Goal: Task Accomplishment & Management: Manage account settings

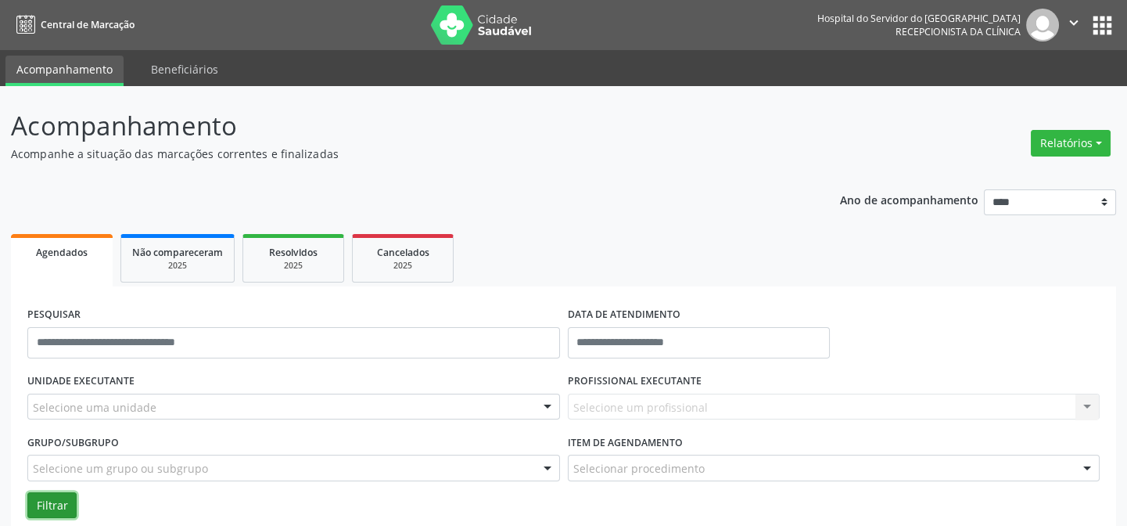
click at [59, 497] on button "Filtrar" at bounding box center [51, 505] width 49 height 27
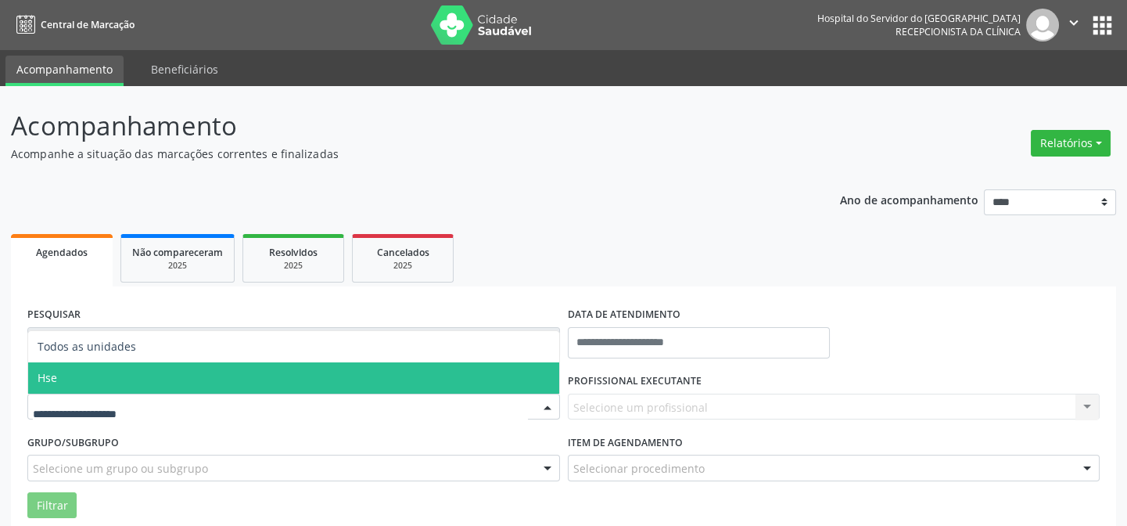
drag, startPoint x: 104, startPoint y: 374, endPoint x: 133, endPoint y: 417, distance: 51.8
click at [106, 374] on span "Hse" at bounding box center [293, 377] width 531 height 31
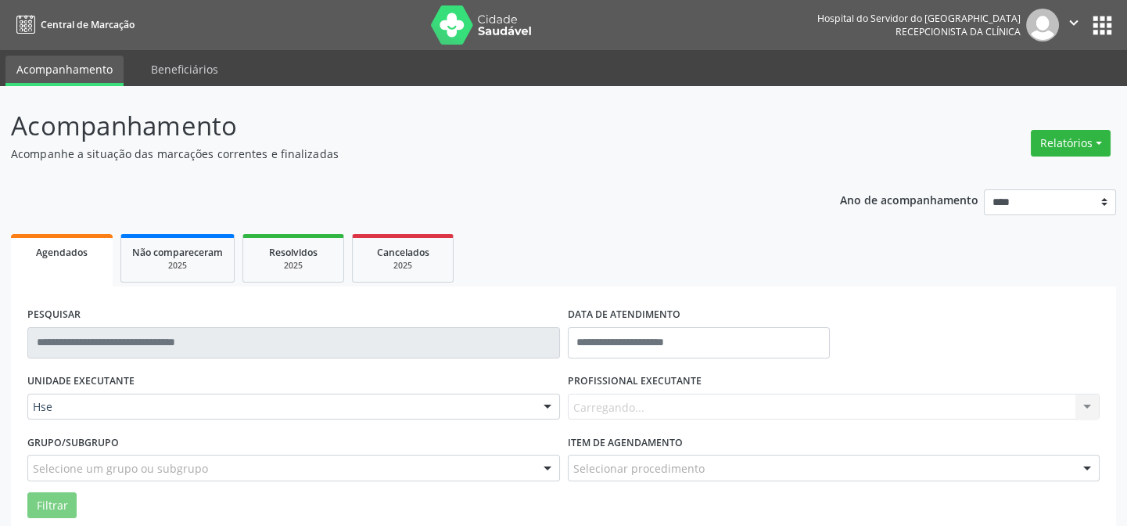
click at [116, 418] on div "UNIDADE EXECUTANTE Hse Todos as unidades Hse Nenhum resultado encontrado para: …" at bounding box center [293, 399] width 540 height 61
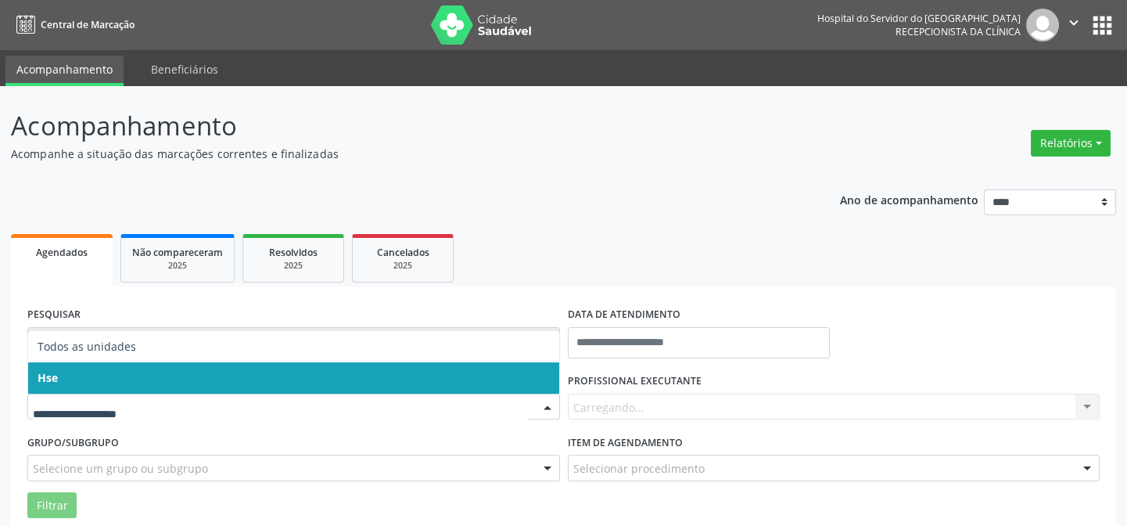
click at [117, 386] on span "Hse" at bounding box center [293, 377] width 531 height 31
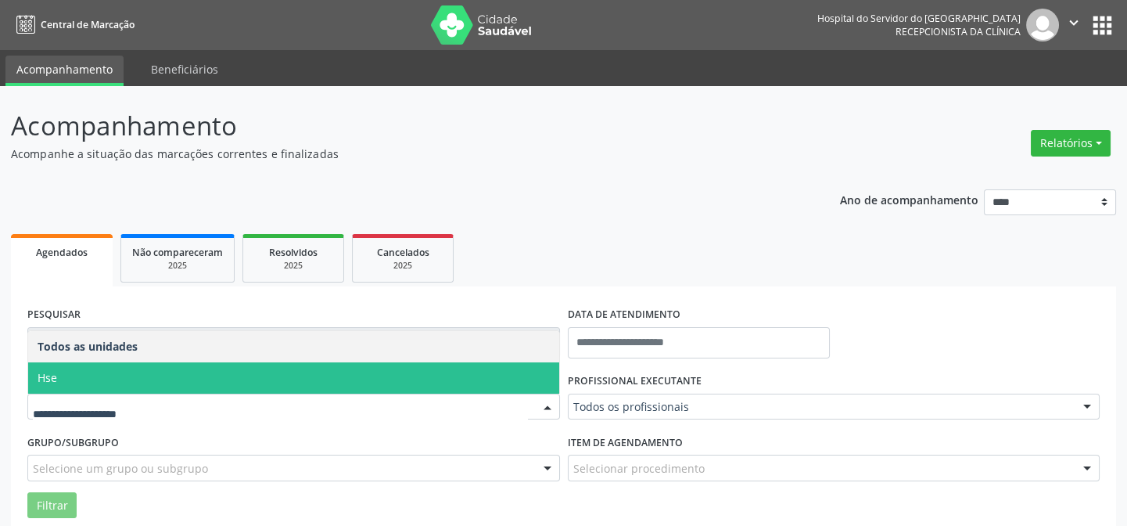
click at [103, 376] on span "Hse" at bounding box center [293, 377] width 531 height 31
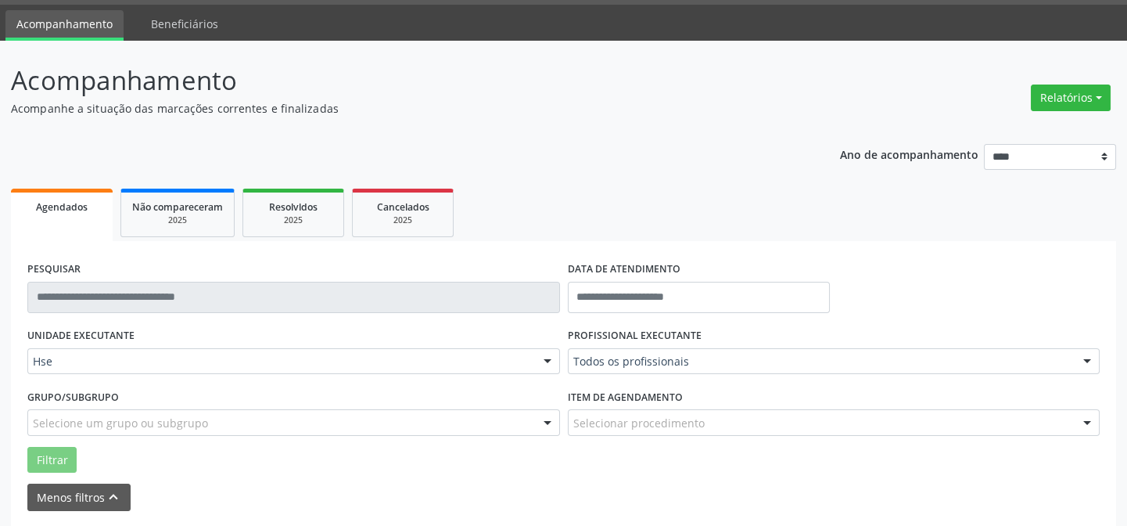
scroll to position [70, 0]
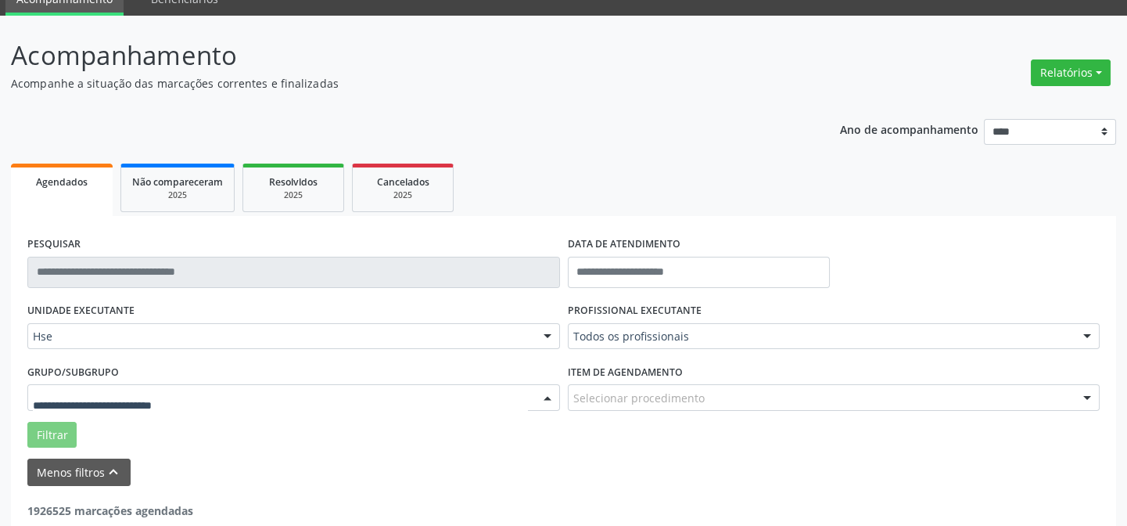
click at [107, 385] on div at bounding box center [293, 397] width 533 height 27
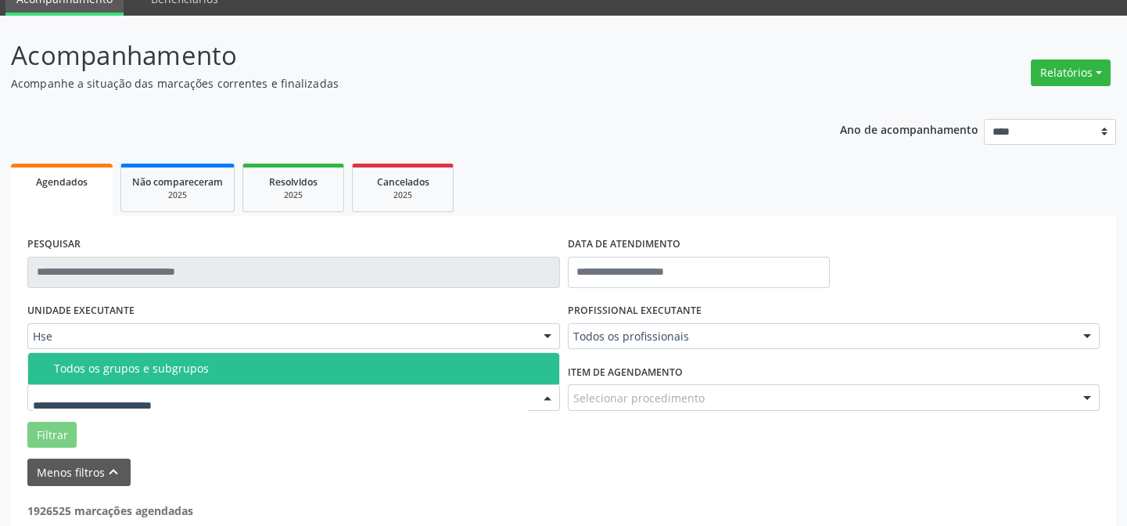
click at [88, 382] on span "Todos os grupos e subgrupos" at bounding box center [293, 368] width 531 height 31
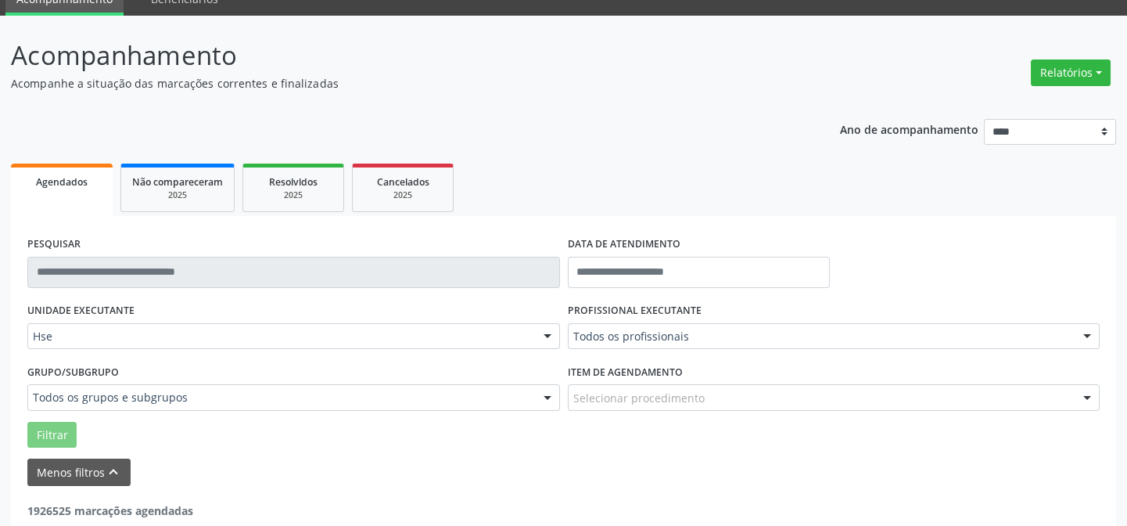
click at [106, 384] on div "Todos os grupos e subgrupos" at bounding box center [293, 397] width 533 height 27
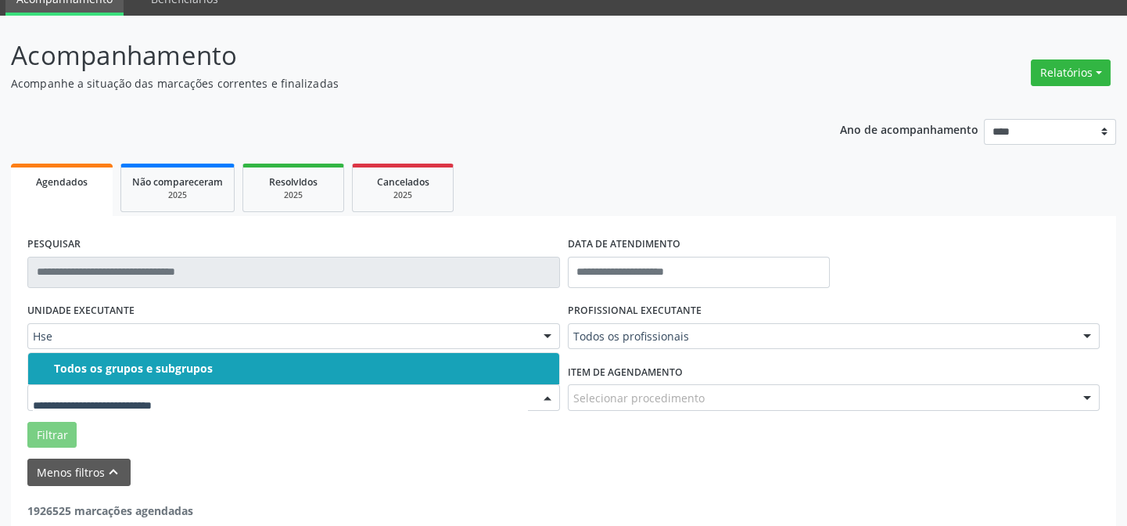
click at [100, 354] on span "Todos os grupos e subgrupos" at bounding box center [293, 368] width 531 height 31
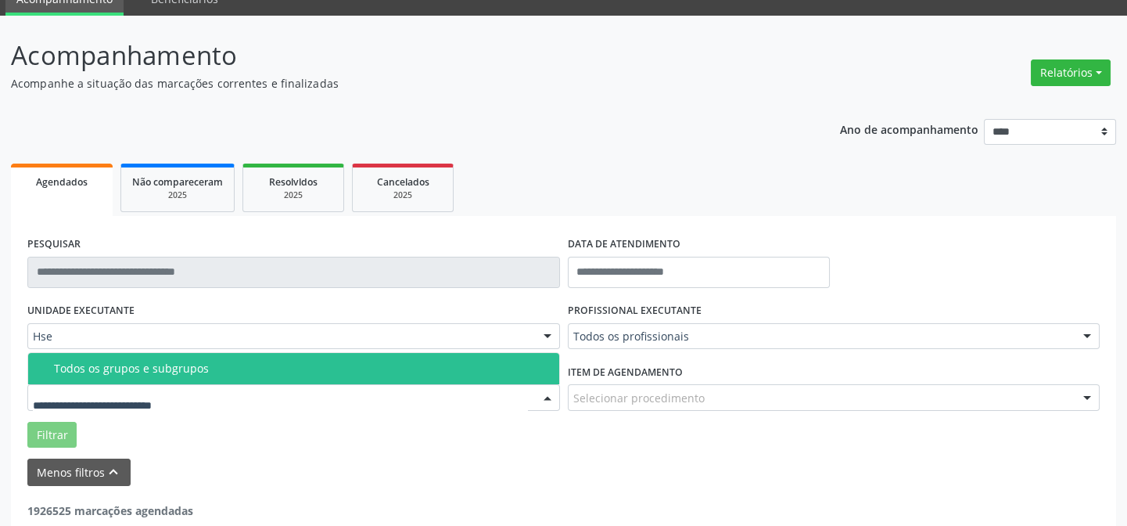
click at [115, 367] on div "Todos os grupos e subgrupos" at bounding box center [302, 368] width 496 height 13
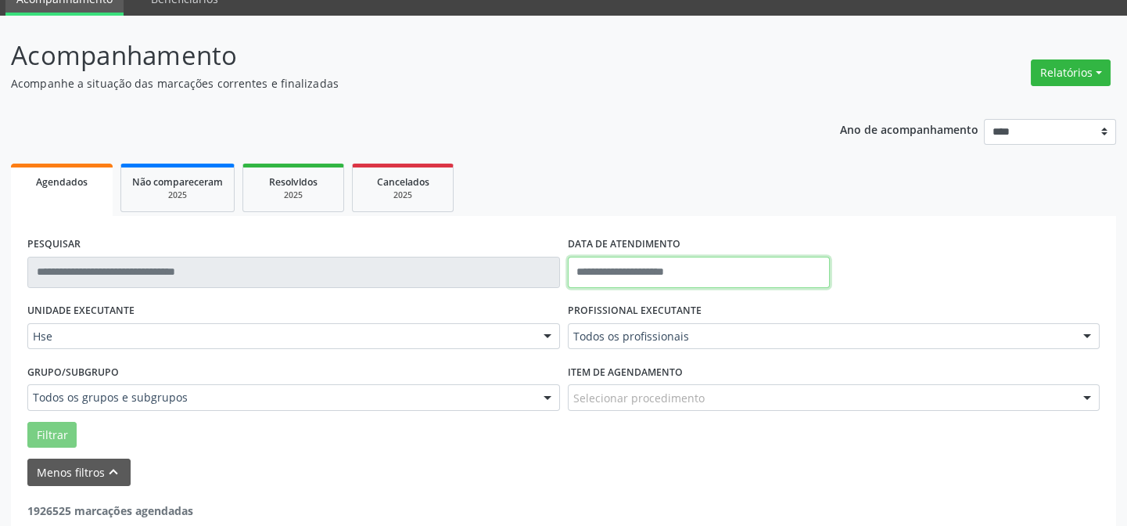
click at [686, 275] on body "Central de Marcação Hospital do Servidor do [GEOGRAPHIC_DATA] Recepcionista da …" at bounding box center [563, 193] width 1127 height 526
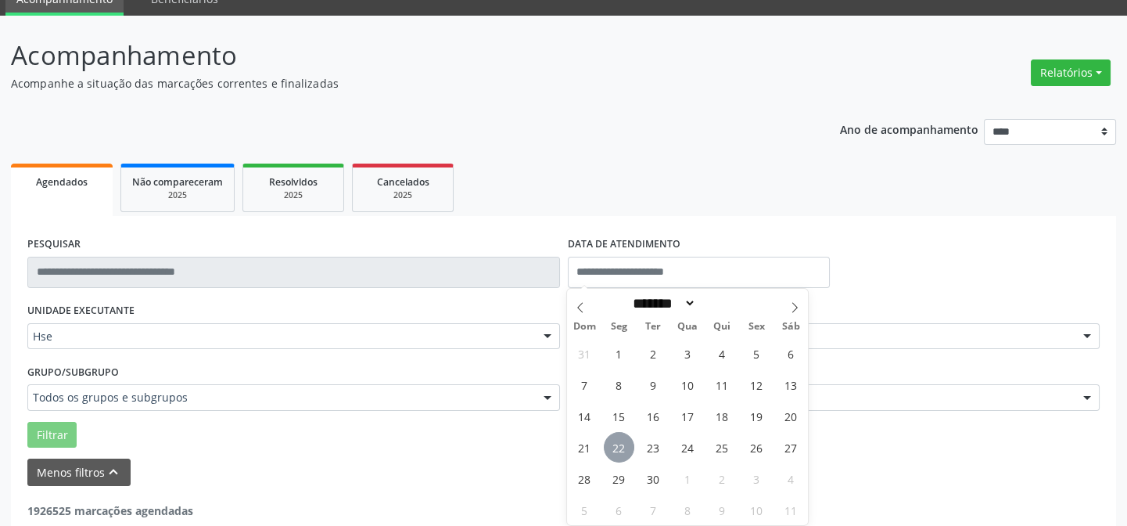
click at [615, 446] on span "22" at bounding box center [619, 447] width 30 height 30
type input "**********"
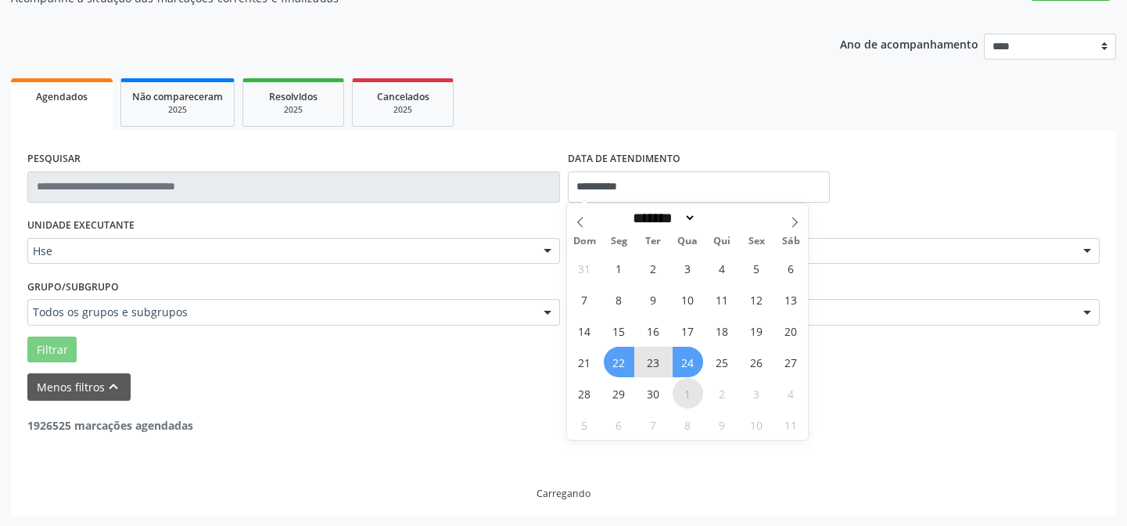
scroll to position [156, 0]
click at [628, 364] on span "22" at bounding box center [619, 361] width 30 height 30
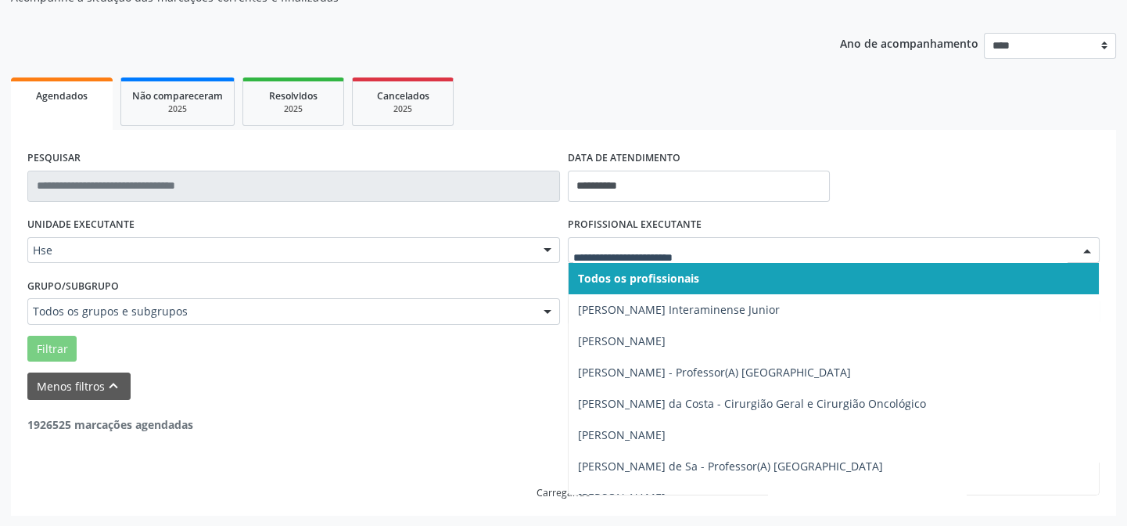
click at [1087, 249] on div at bounding box center [1086, 251] width 23 height 27
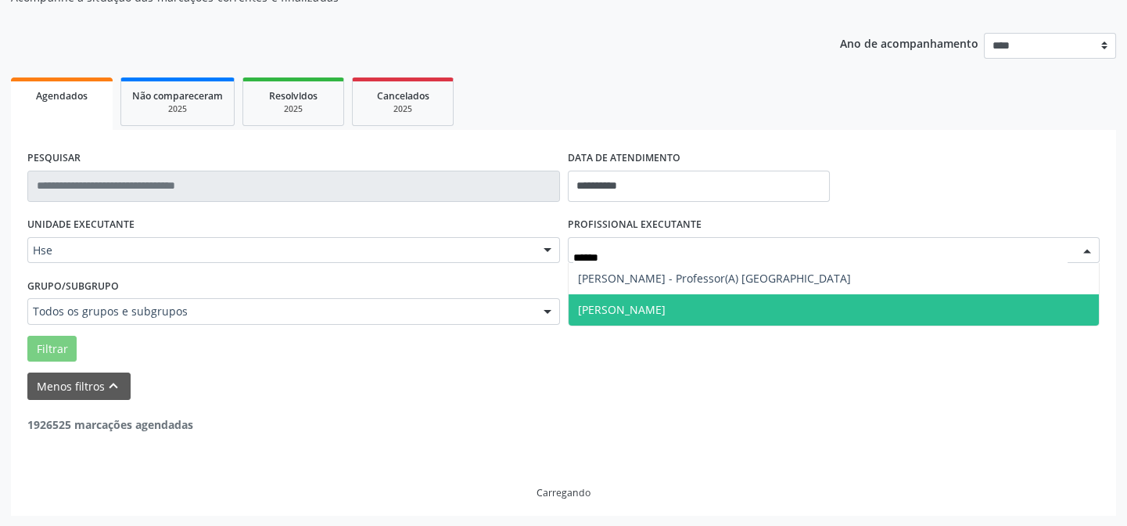
scroll to position [0, 0]
type input "*******"
click at [615, 307] on span "[PERSON_NAME]" at bounding box center [622, 309] width 88 height 15
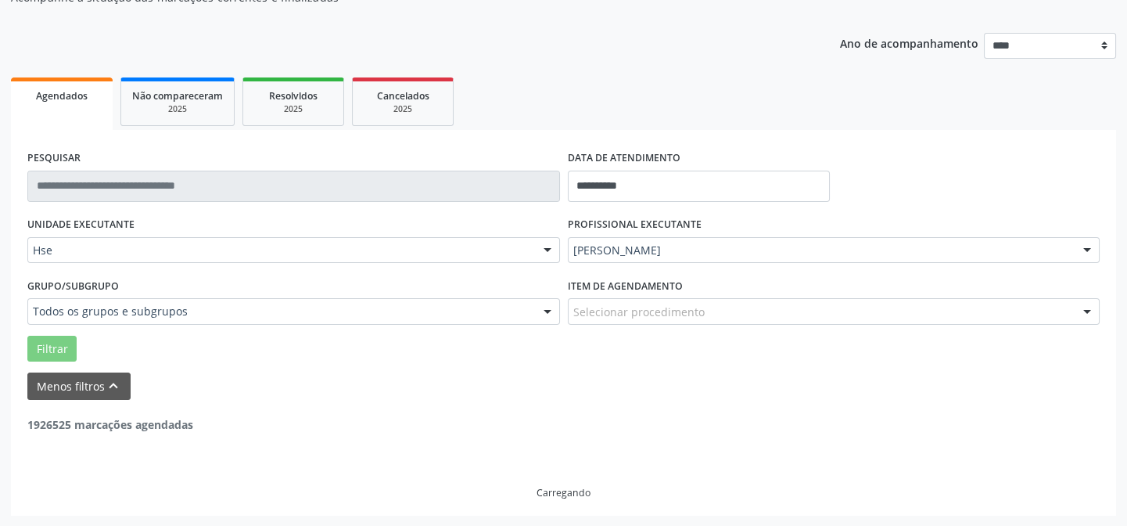
click at [1088, 312] on div at bounding box center [1086, 312] width 23 height 27
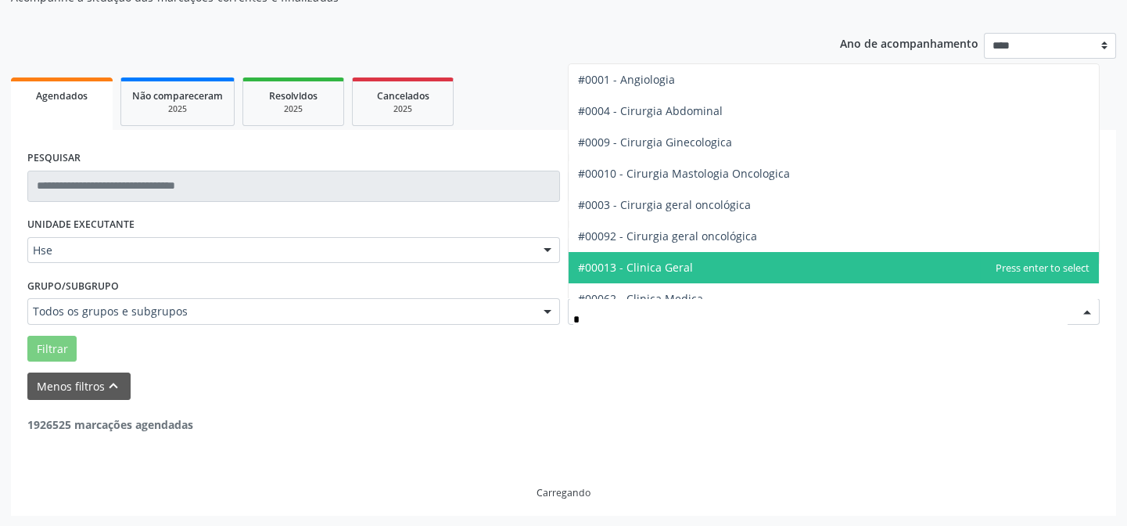
type input "**"
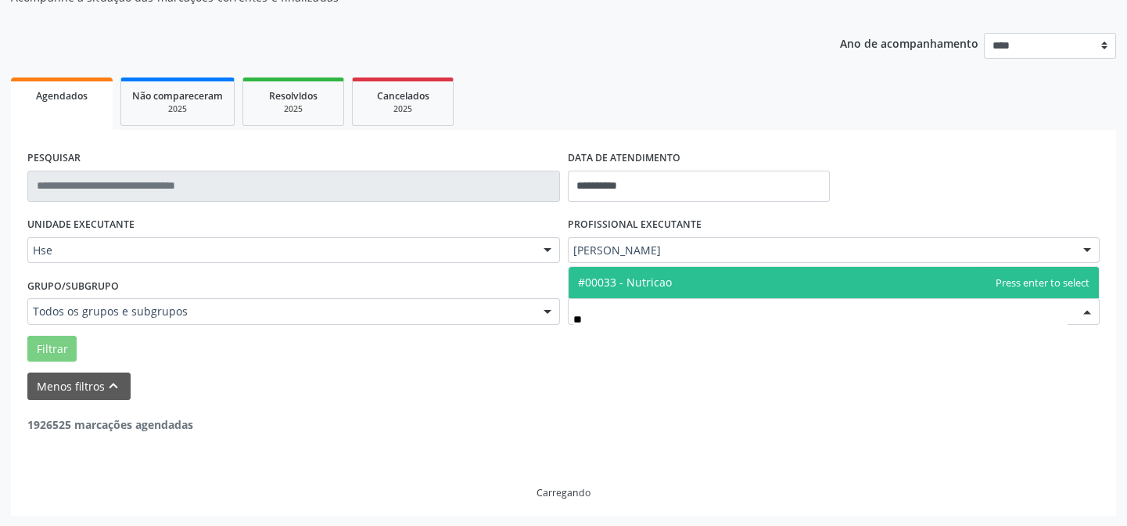
click at [675, 281] on span "#00033 - Nutricao" at bounding box center [834, 282] width 531 height 31
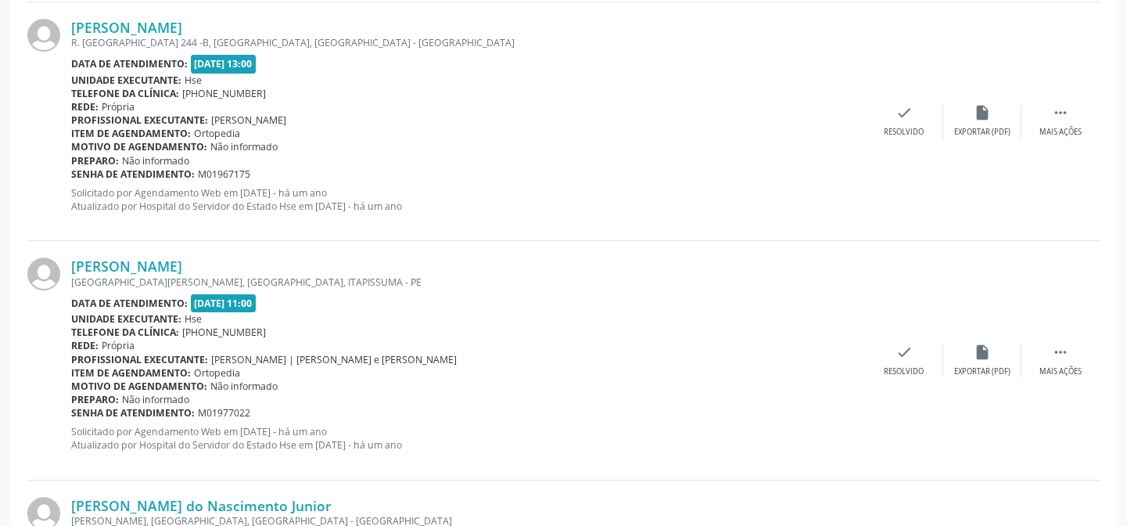
scroll to position [725, 0]
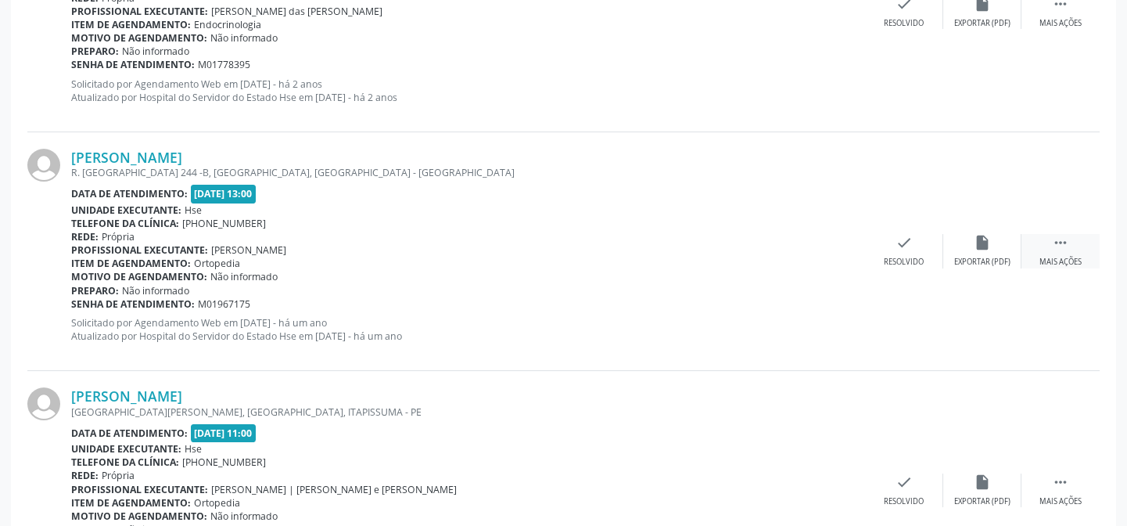
click at [1077, 252] on div " Mais ações" at bounding box center [1060, 251] width 78 height 34
click at [988, 244] on icon "alarm_off" at bounding box center [982, 242] width 17 height 17
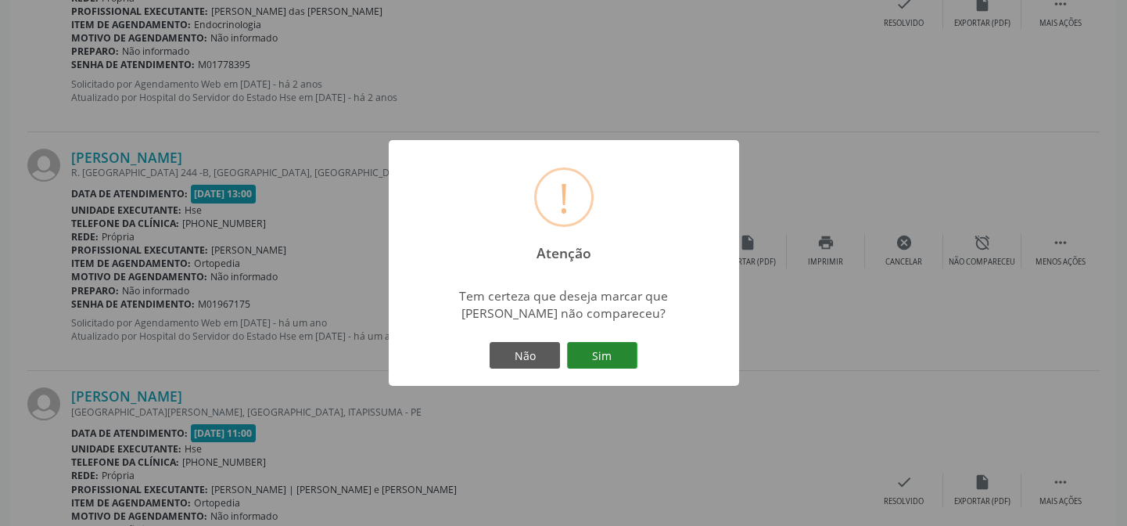
click at [574, 354] on button "Sim" at bounding box center [602, 355] width 70 height 27
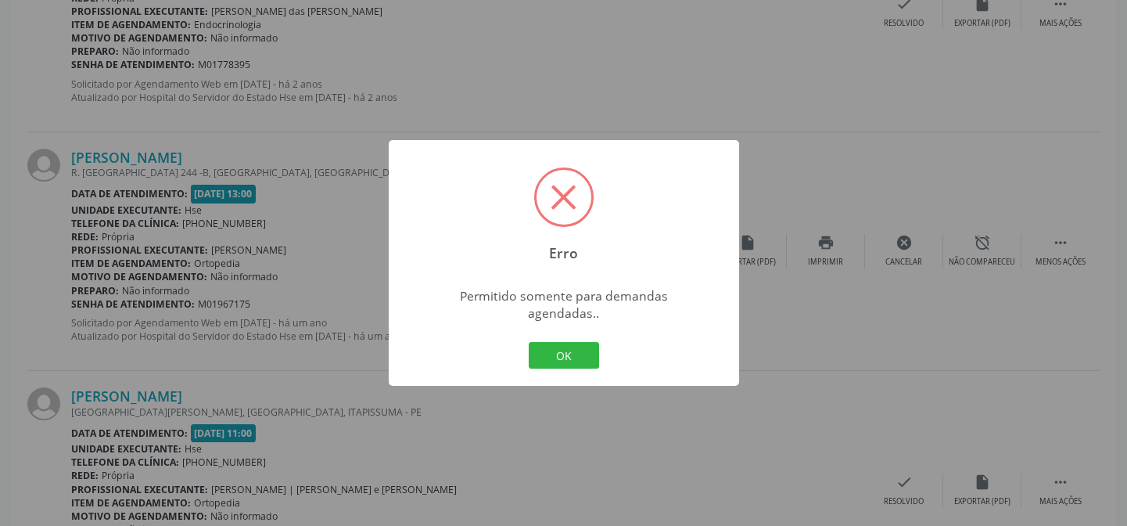
click at [760, 174] on div "Erro × Permitido somente para demandas agendadas.. OK Cancel" at bounding box center [563, 263] width 1127 height 526
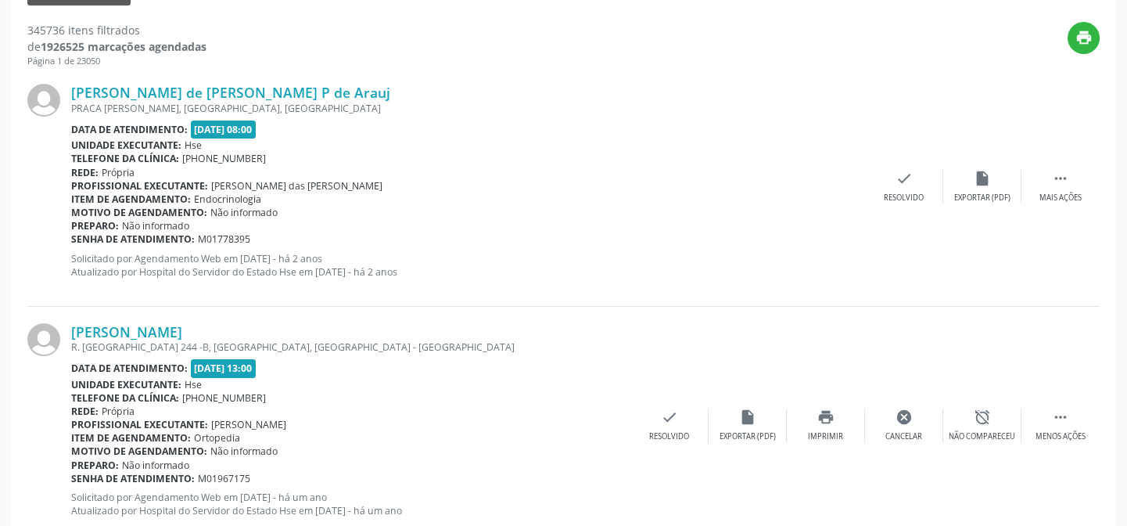
scroll to position [511, 0]
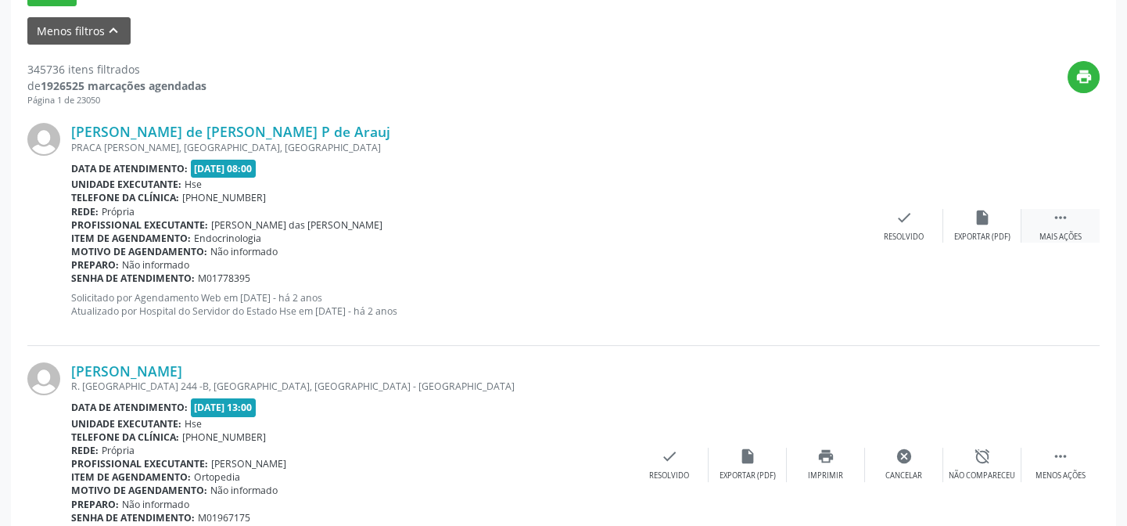
click at [1063, 224] on icon "" at bounding box center [1060, 217] width 17 height 17
click at [988, 224] on icon "alarm_off" at bounding box center [982, 217] width 17 height 17
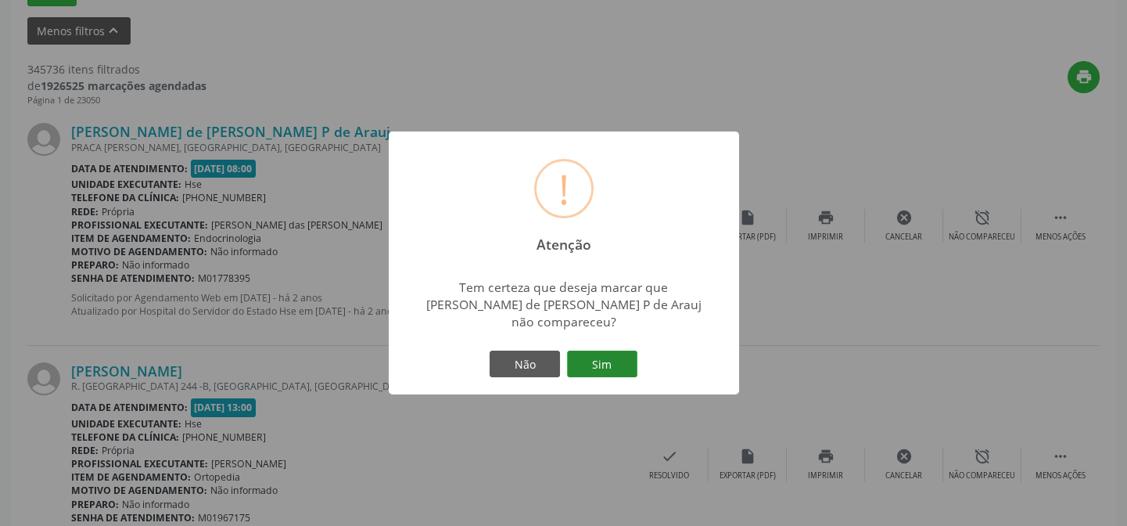
click at [612, 367] on button "Sim" at bounding box center [602, 363] width 70 height 27
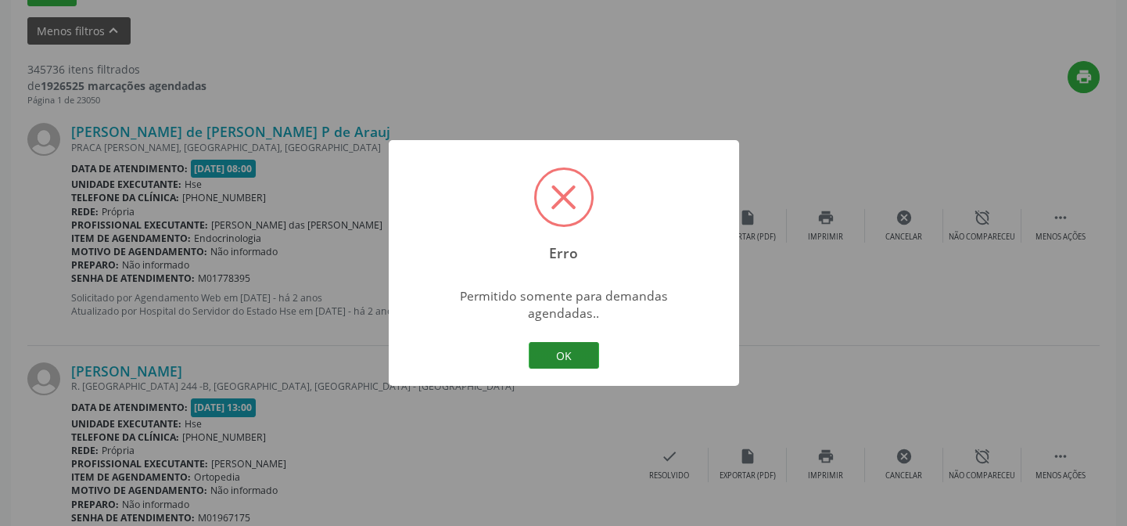
click at [571, 342] on button "OK" at bounding box center [564, 355] width 70 height 27
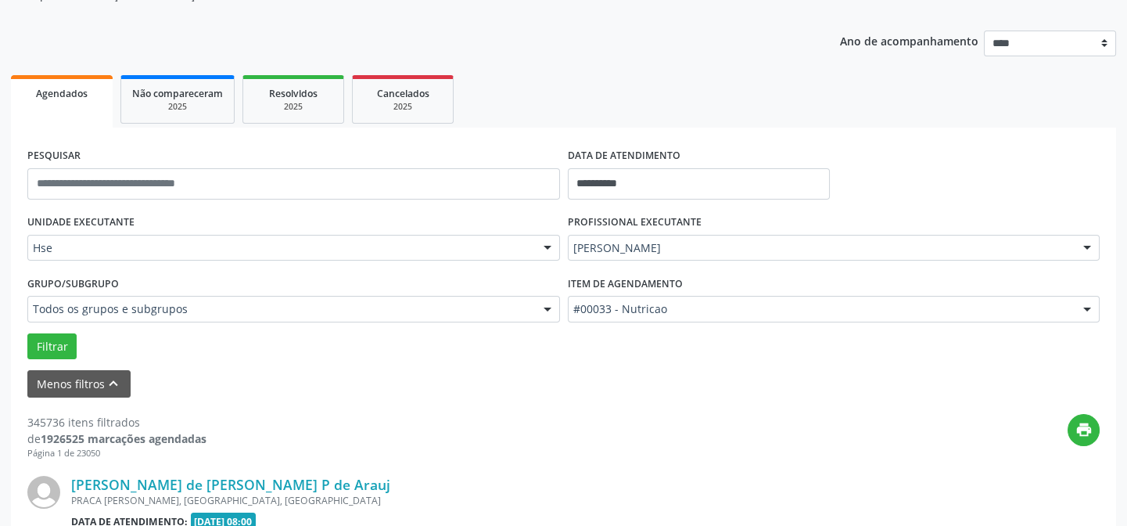
scroll to position [156, 0]
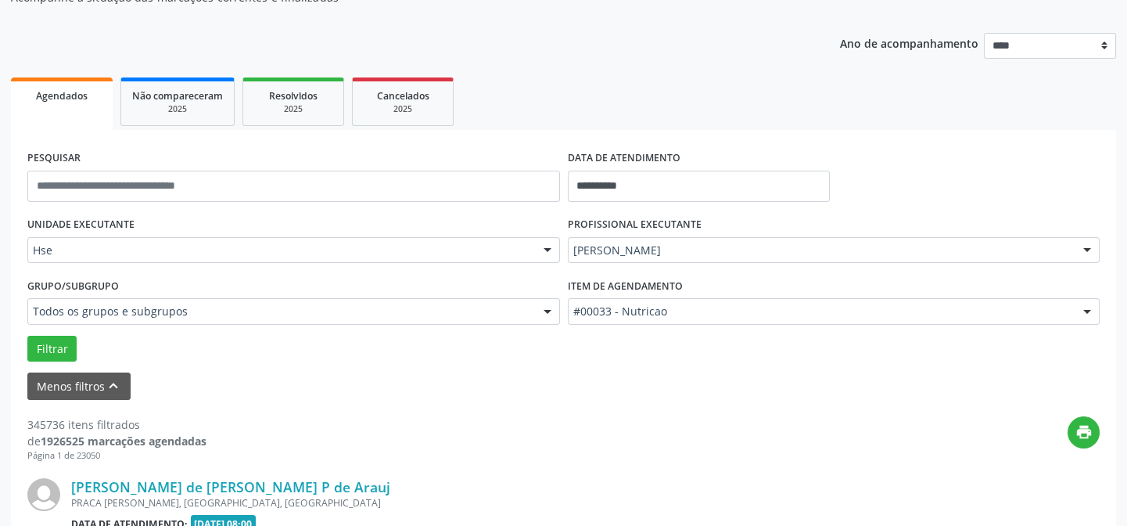
click at [307, 352] on div "Filtrar" at bounding box center [563, 348] width 1080 height 27
click at [557, 310] on div at bounding box center [547, 312] width 23 height 27
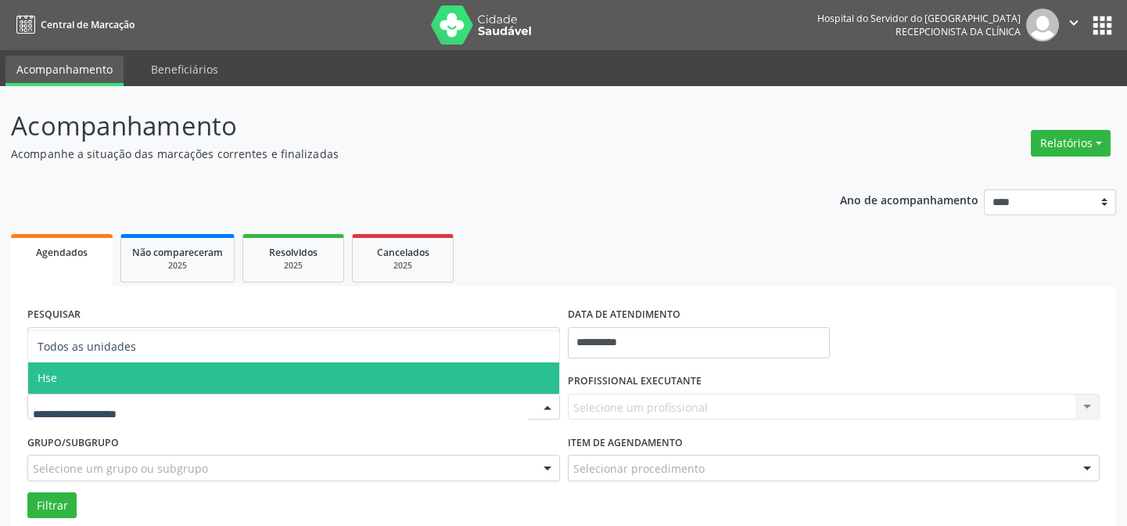
click at [75, 377] on span "Hse" at bounding box center [293, 377] width 531 height 31
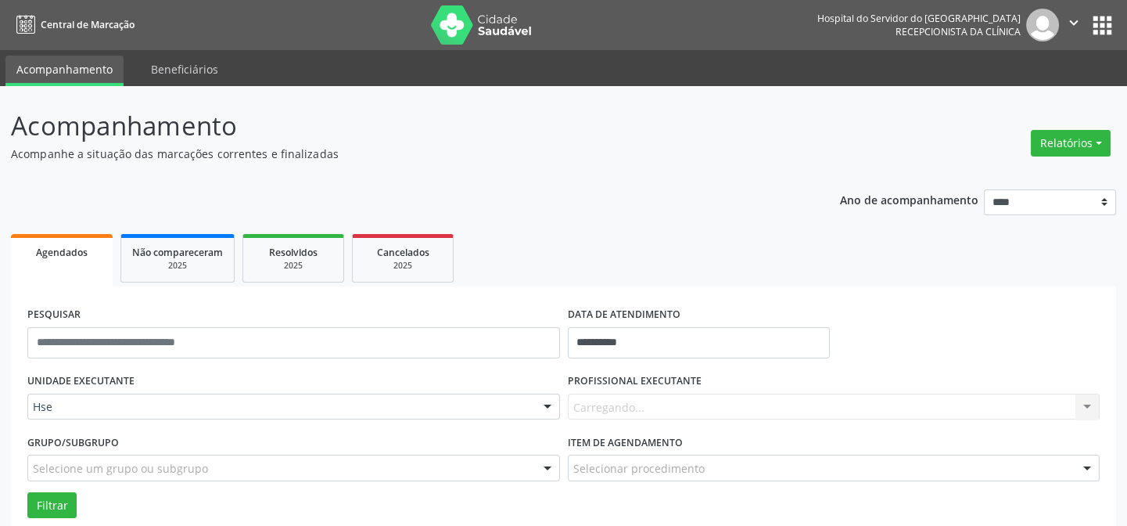
click at [93, 457] on div "Selecione um grupo ou subgrupo" at bounding box center [293, 467] width 533 height 27
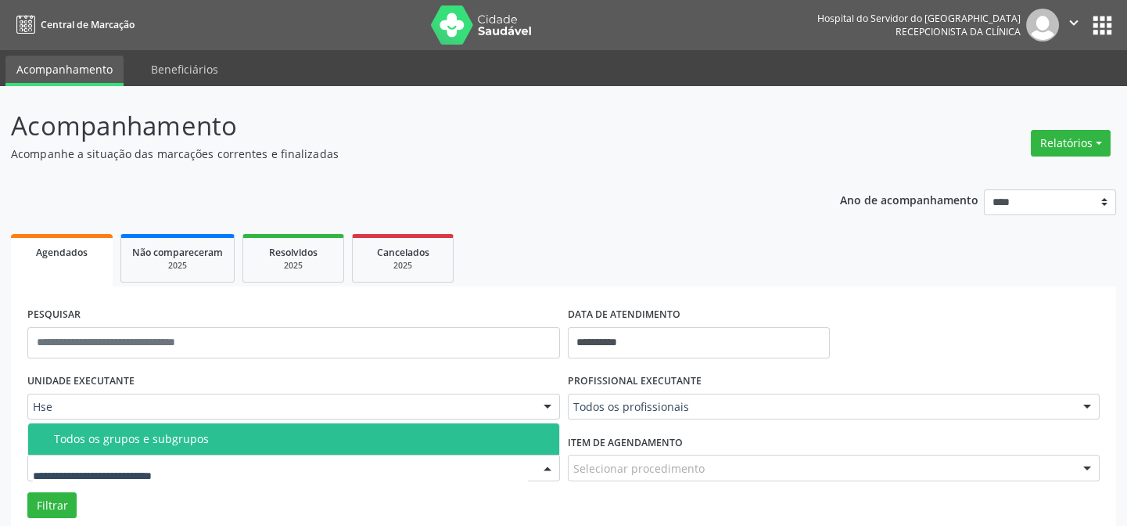
click at [115, 438] on div "Todos os grupos e subgrupos" at bounding box center [302, 438] width 496 height 13
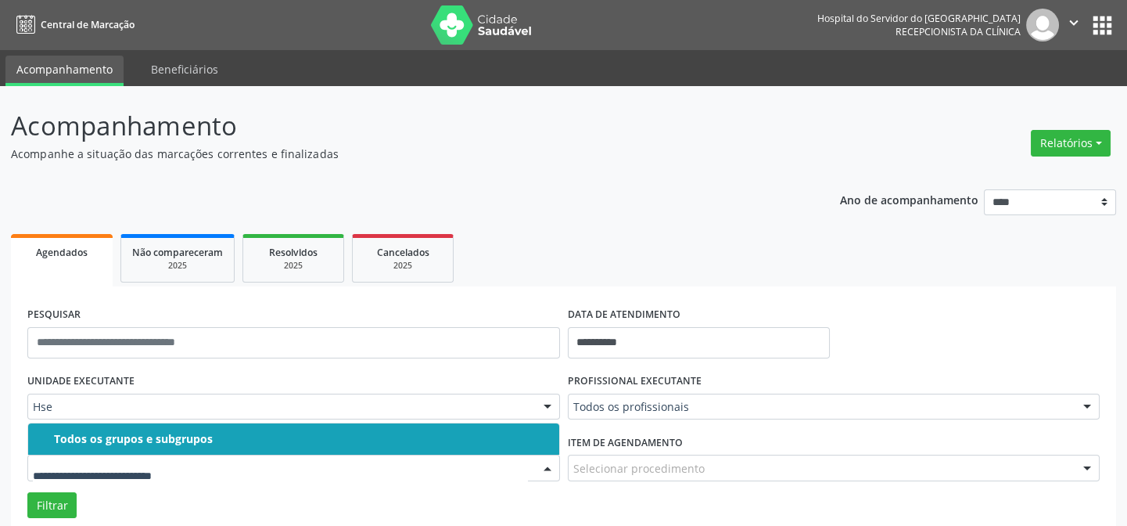
click at [309, 386] on div "UNIDADE EXECUTANTE Hse Todos as unidades Hse Nenhum resultado encontrado para: …" at bounding box center [293, 399] width 540 height 61
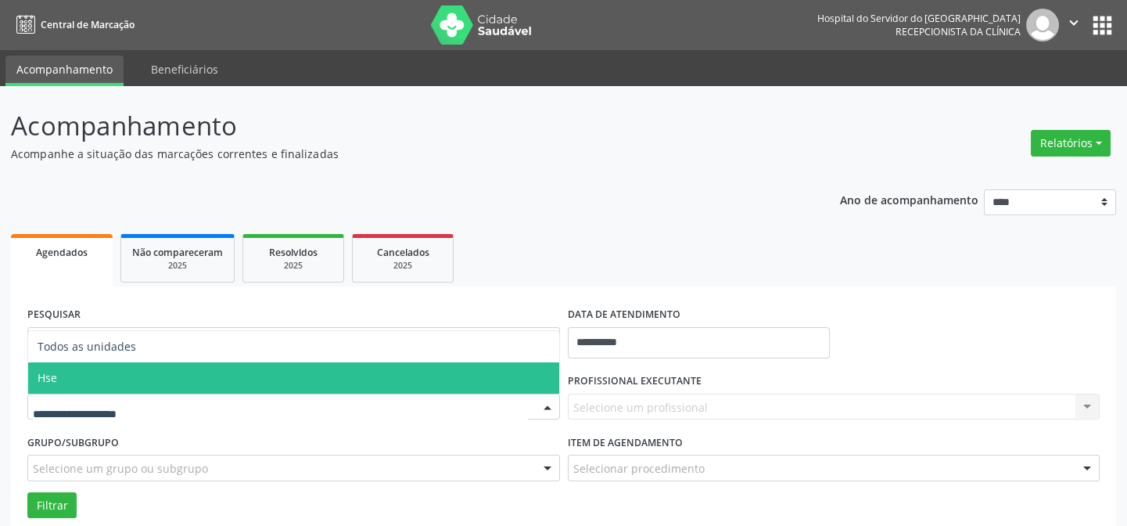
click at [70, 375] on span "Hse" at bounding box center [293, 377] width 531 height 31
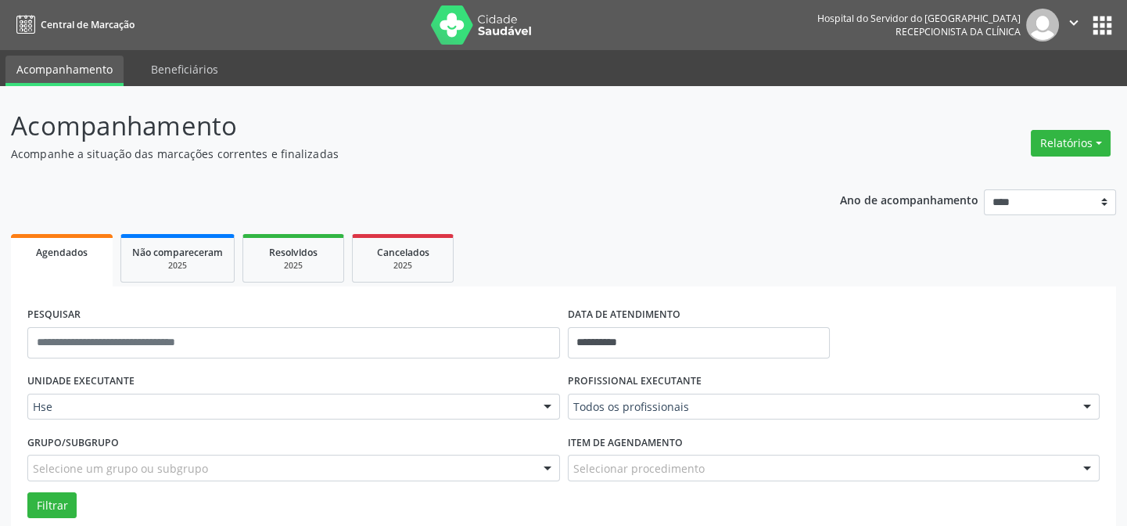
scroll to position [70, 0]
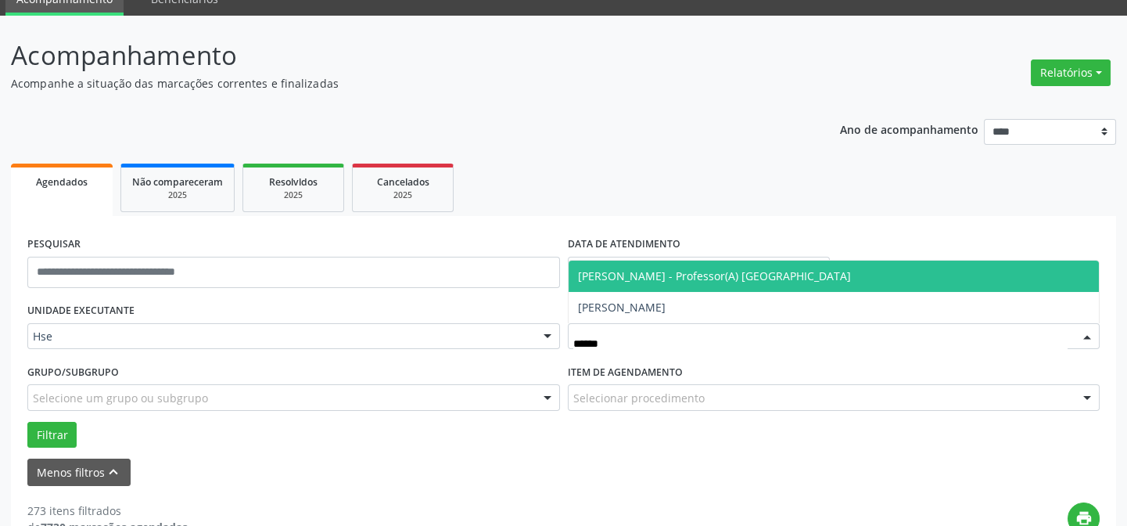
type input "*******"
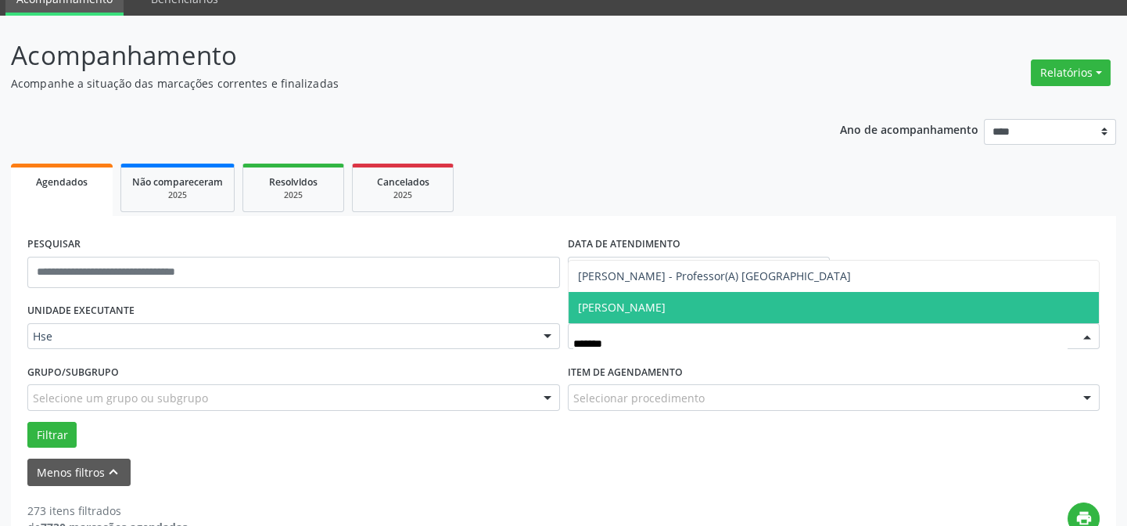
click at [651, 305] on span "[PERSON_NAME]" at bounding box center [834, 307] width 531 height 31
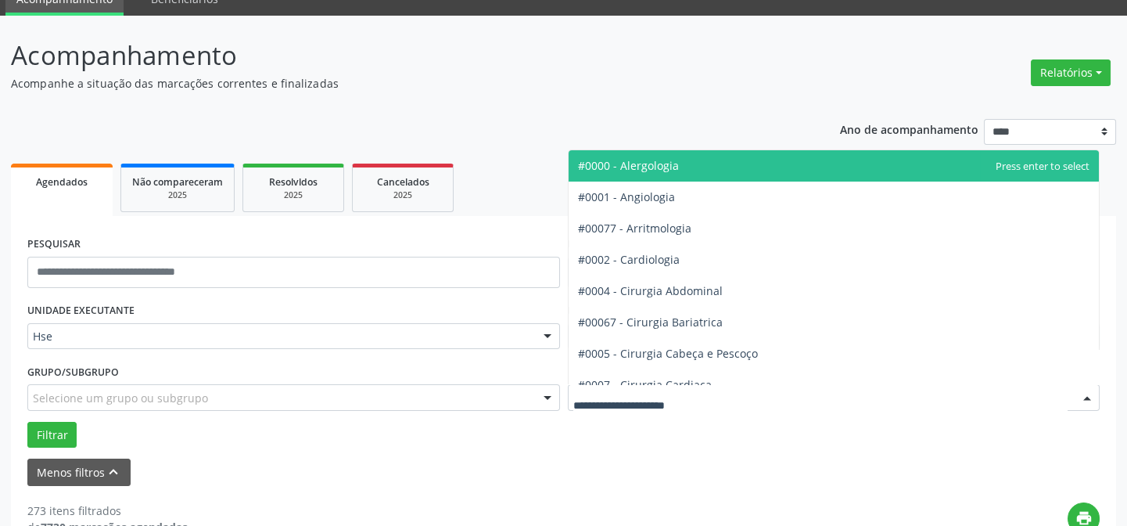
click at [1085, 393] on div at bounding box center [1086, 398] width 23 height 27
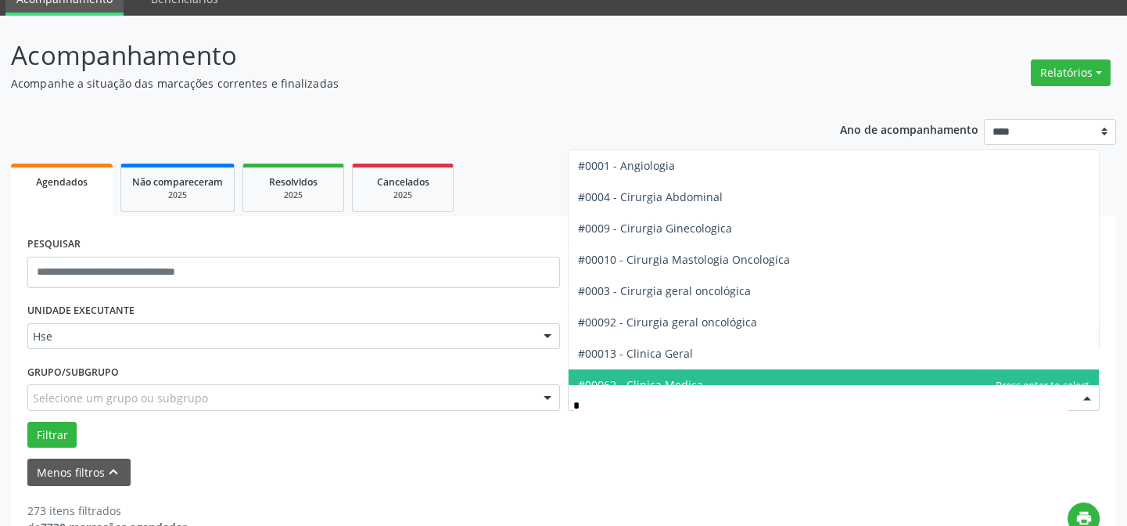
type input "**"
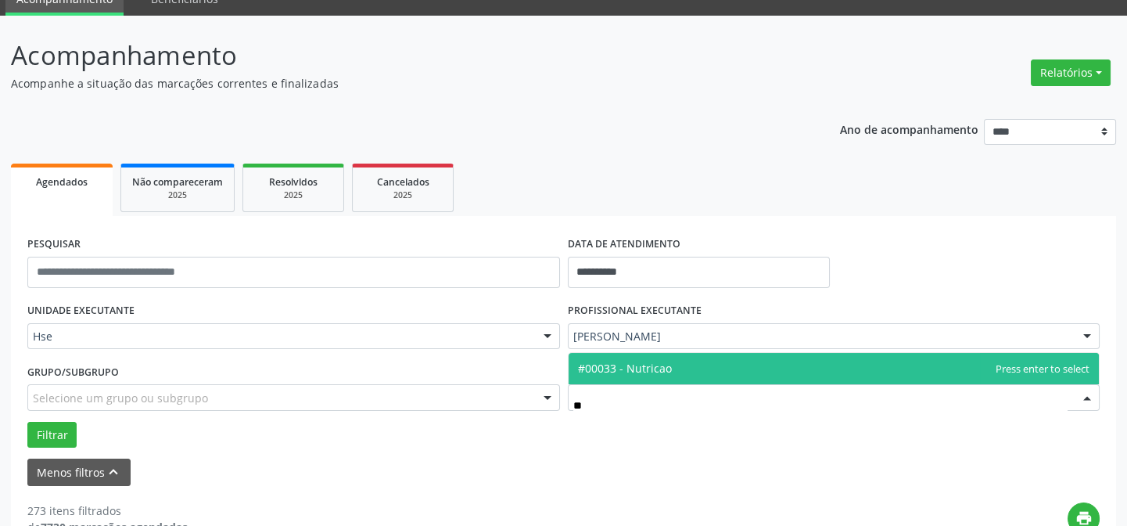
click at [734, 371] on span "#00033 - Nutricao" at bounding box center [834, 368] width 531 height 31
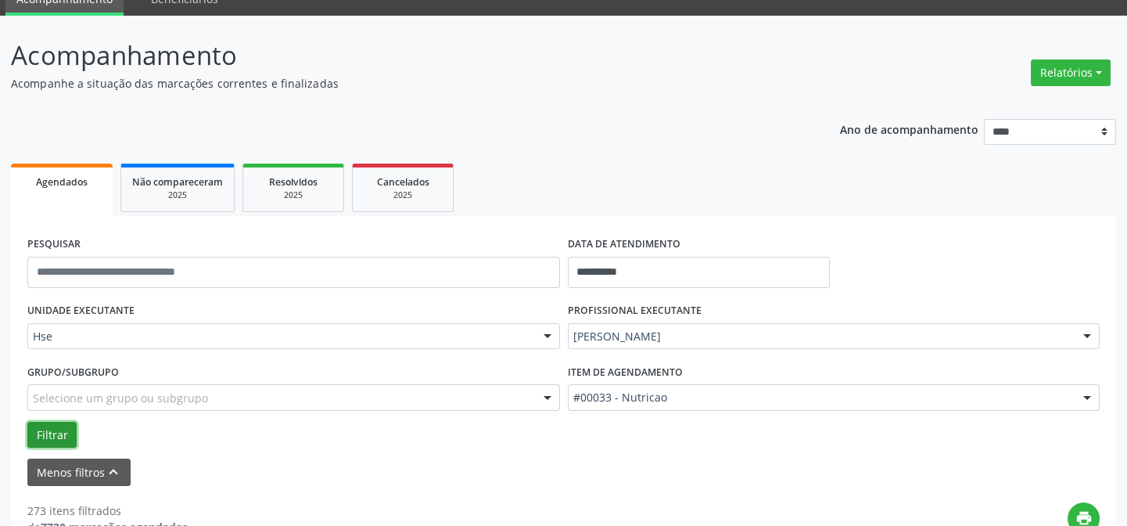
click at [46, 433] on button "Filtrar" at bounding box center [51, 435] width 49 height 27
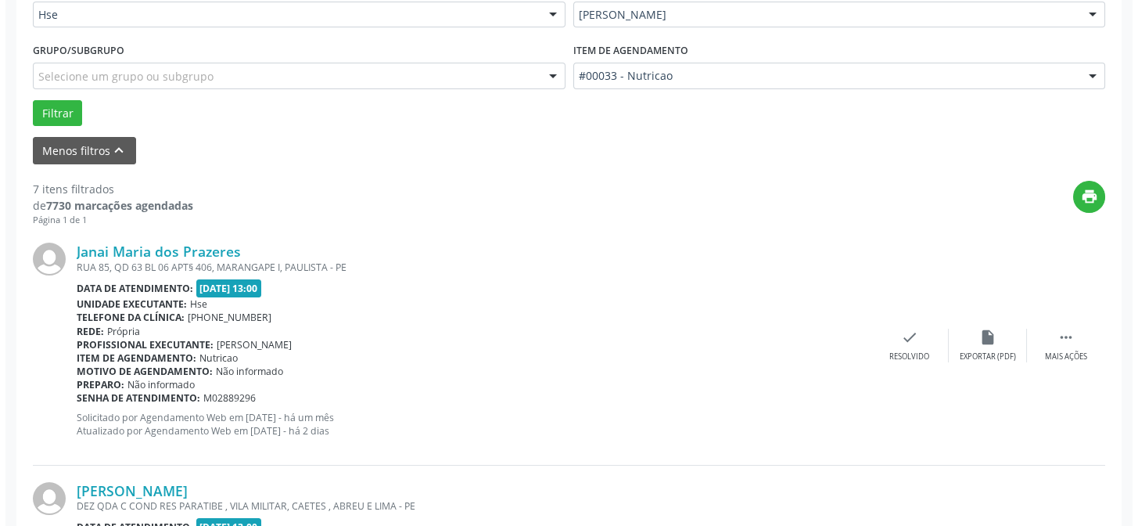
scroll to position [367, 0]
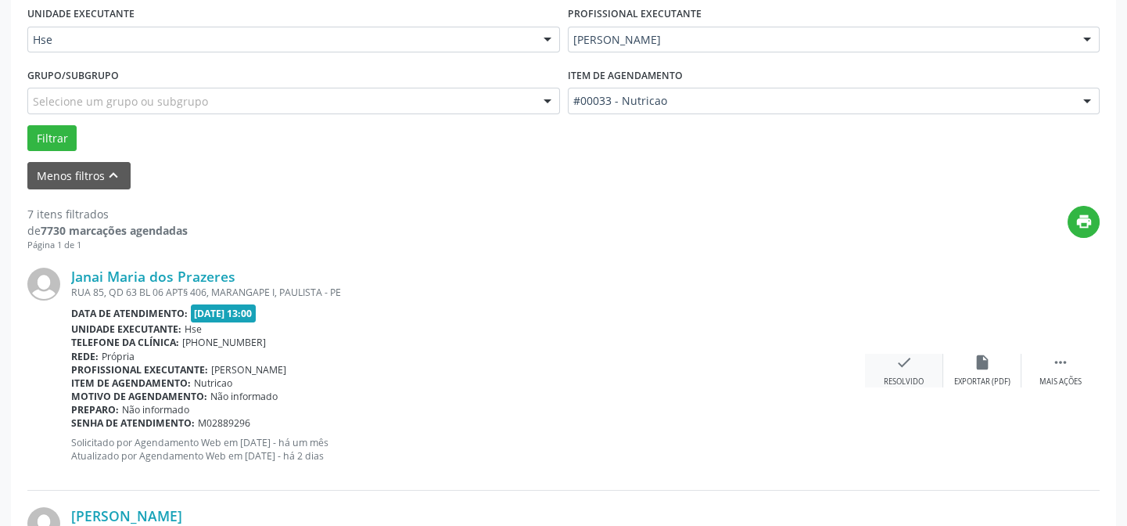
click at [892, 365] on div "check Resolvido" at bounding box center [904, 370] width 78 height 34
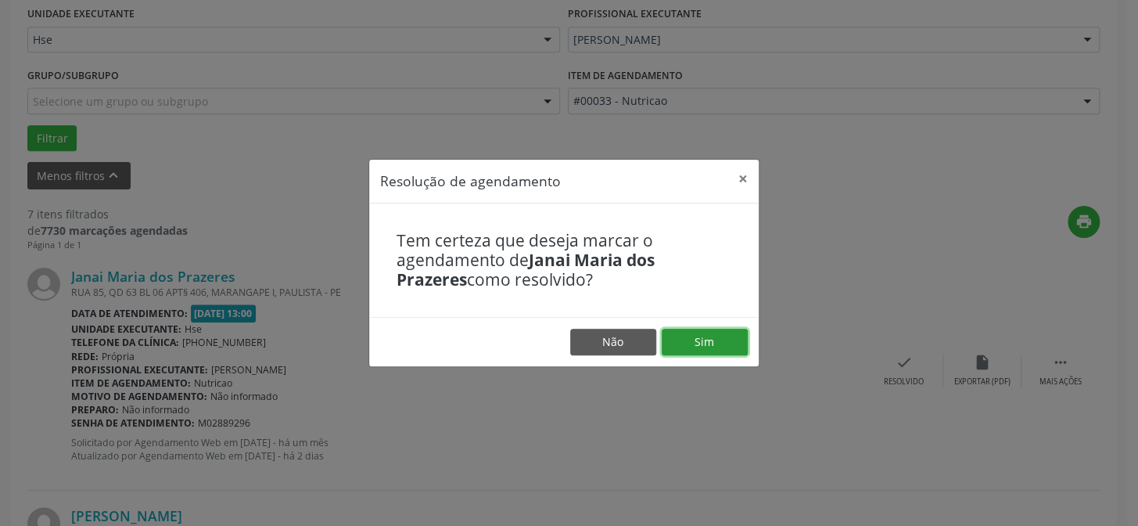
click at [709, 343] on button "Sim" at bounding box center [705, 341] width 86 height 27
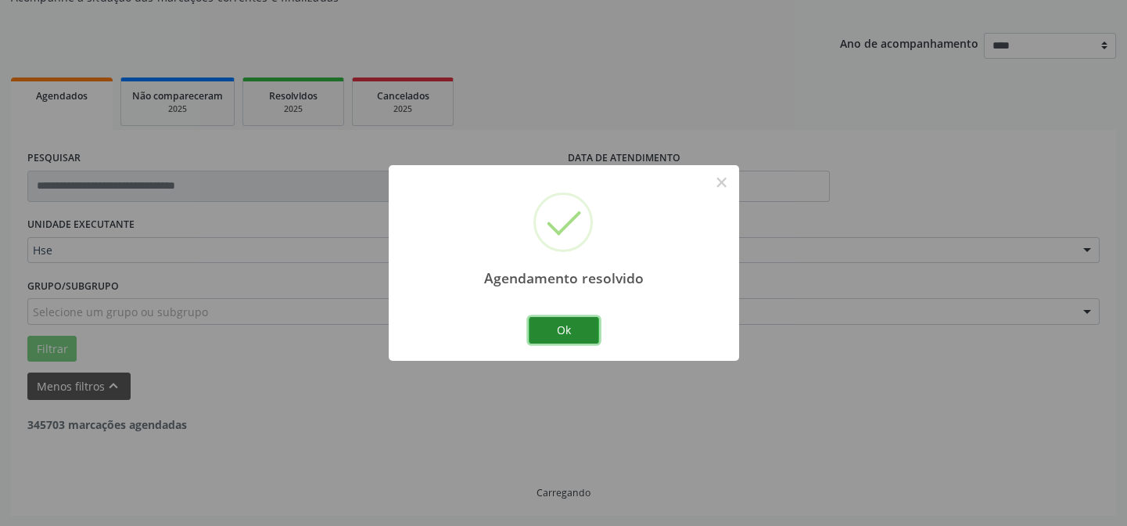
click at [590, 329] on button "Ok" at bounding box center [564, 330] width 70 height 27
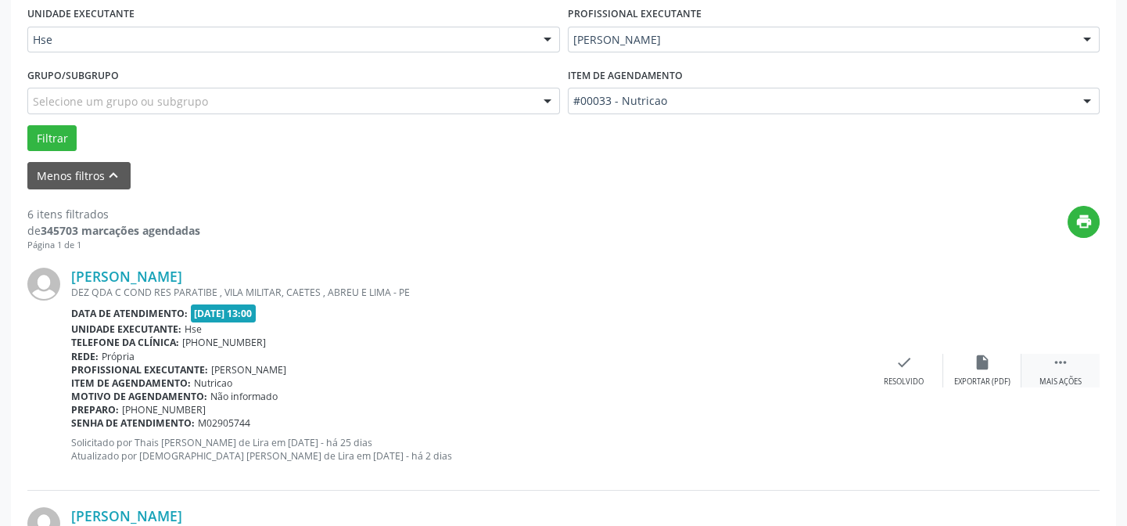
click at [1071, 369] on div " Mais ações" at bounding box center [1060, 370] width 78 height 34
click at [986, 370] on div "alarm_off Não compareceu" at bounding box center [982, 370] width 78 height 34
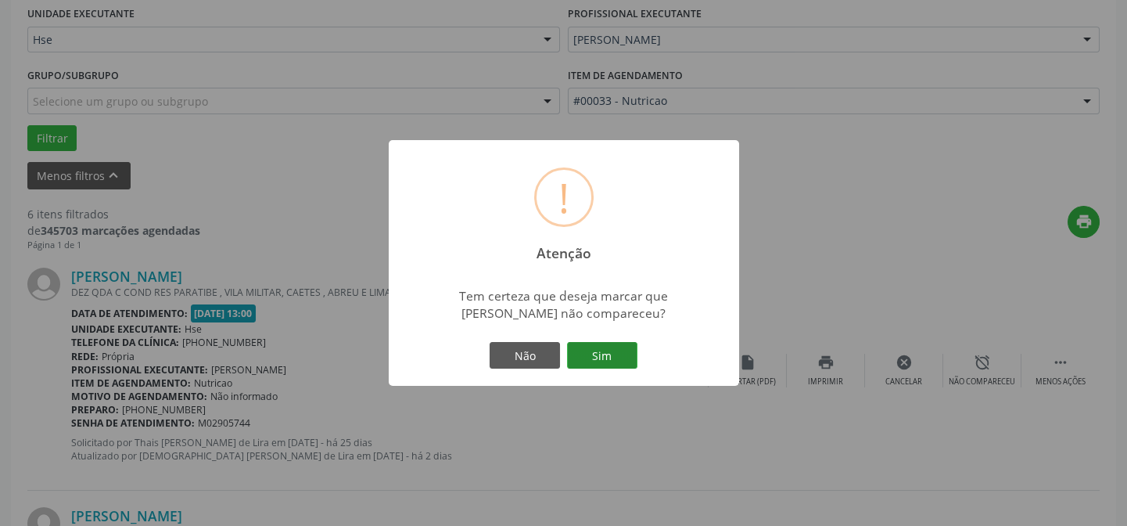
click at [588, 350] on button "Sim" at bounding box center [602, 355] width 70 height 27
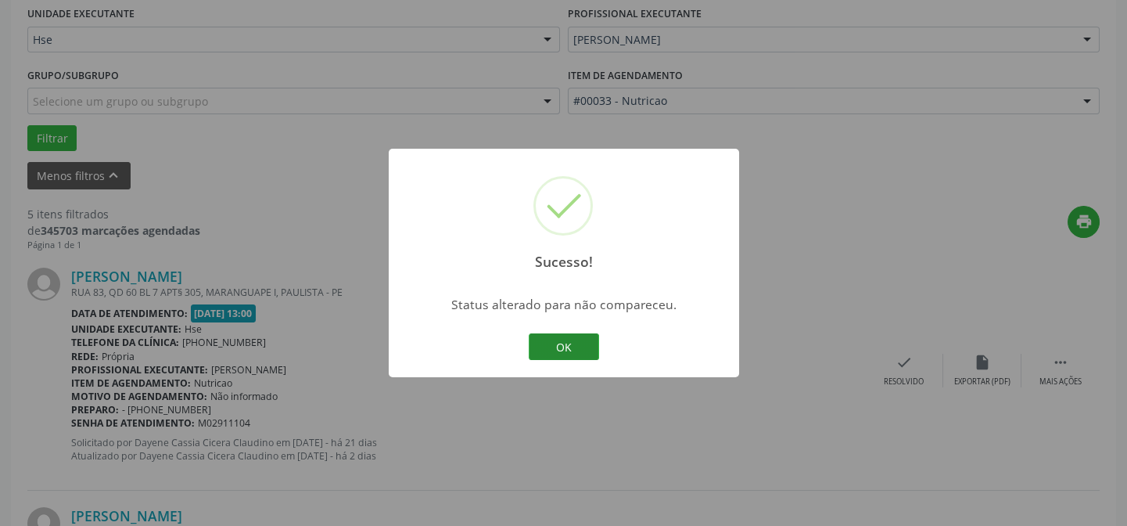
click at [542, 340] on button "OK" at bounding box center [564, 346] width 70 height 27
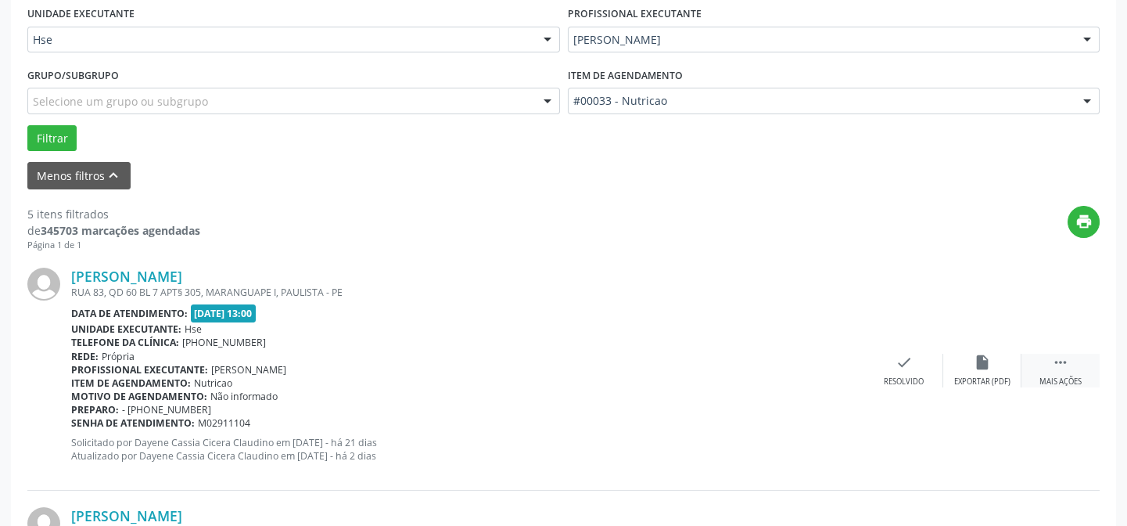
click at [1066, 372] on div " Mais ações" at bounding box center [1060, 370] width 78 height 34
click at [972, 372] on div "alarm_off Não compareceu" at bounding box center [982, 370] width 78 height 34
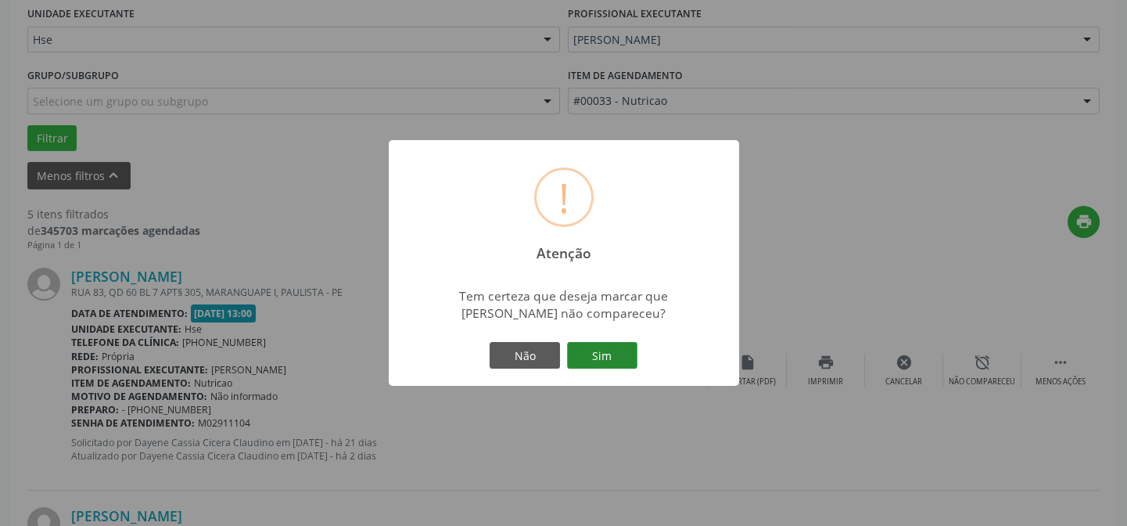
click at [612, 351] on button "Sim" at bounding box center [602, 355] width 70 height 27
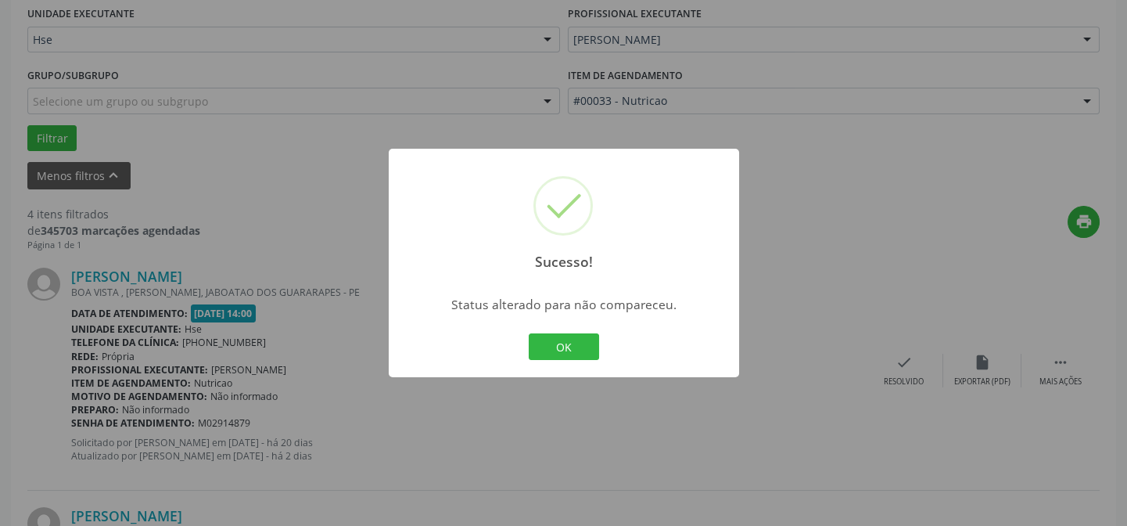
click at [543, 341] on button "OK" at bounding box center [564, 346] width 70 height 27
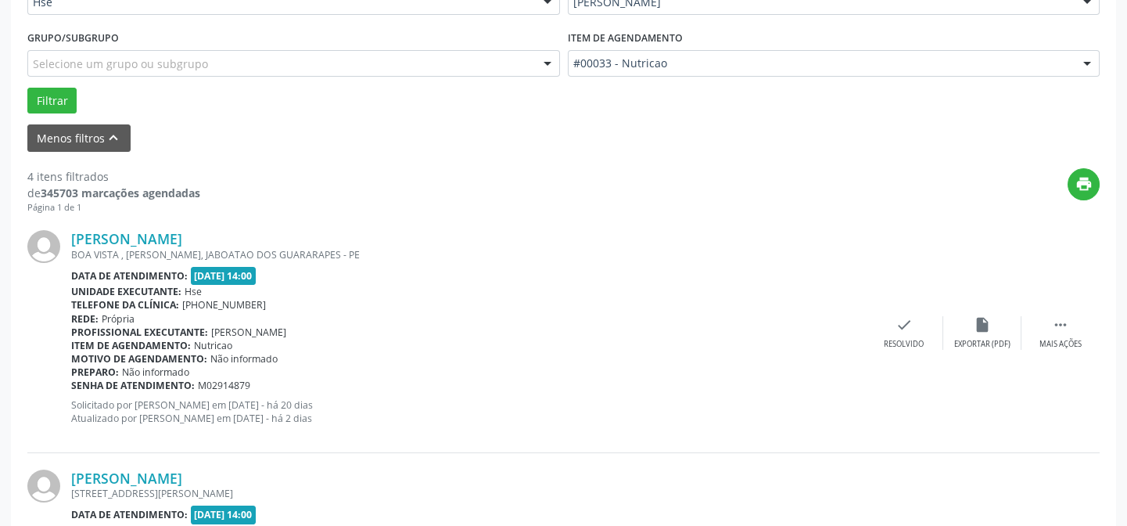
scroll to position [438, 0]
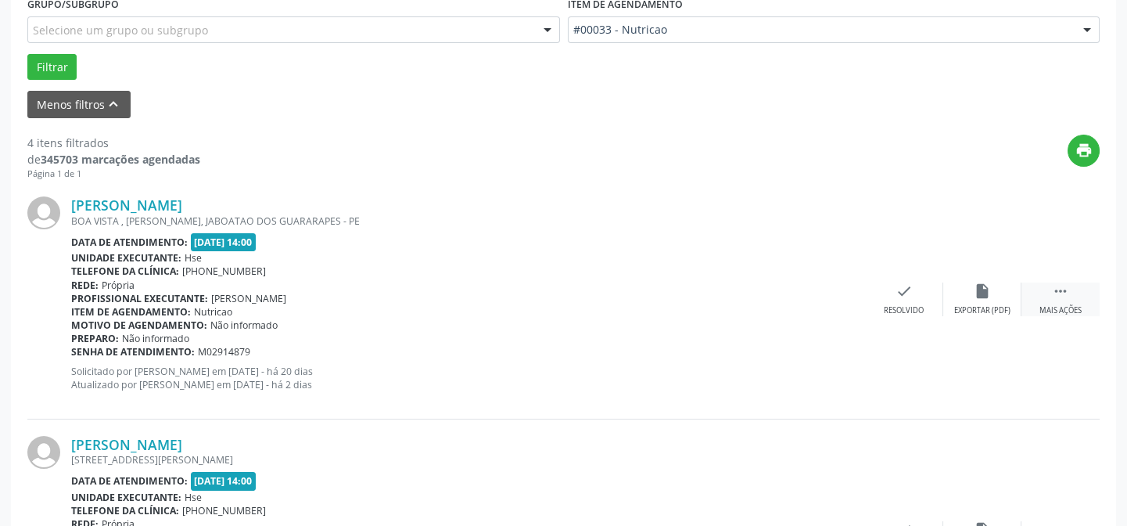
click at [1046, 300] on div " Mais ações" at bounding box center [1060, 299] width 78 height 34
click at [963, 292] on div "alarm_off Não compareceu" at bounding box center [982, 299] width 78 height 34
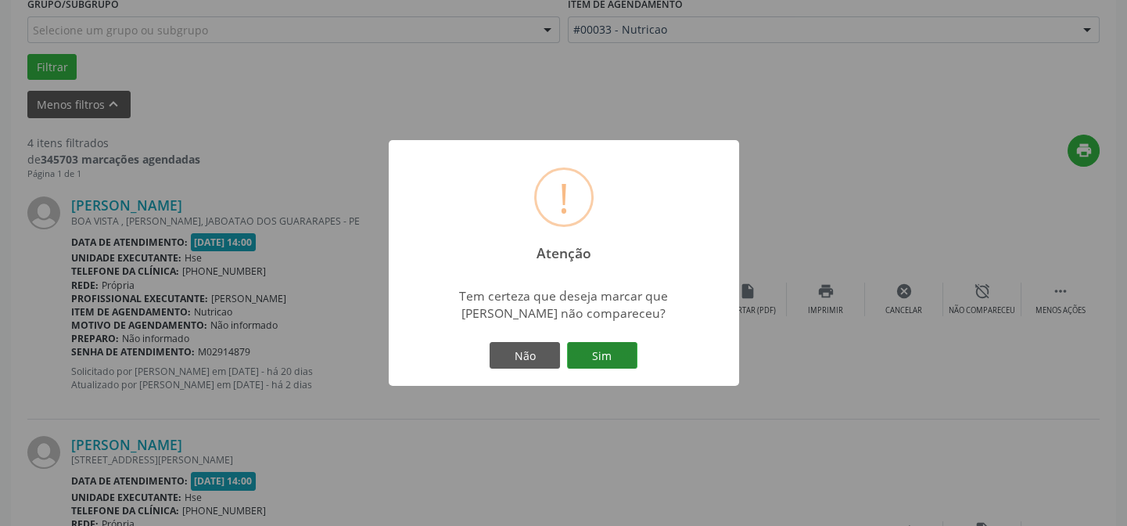
click at [612, 349] on button "Sim" at bounding box center [602, 355] width 70 height 27
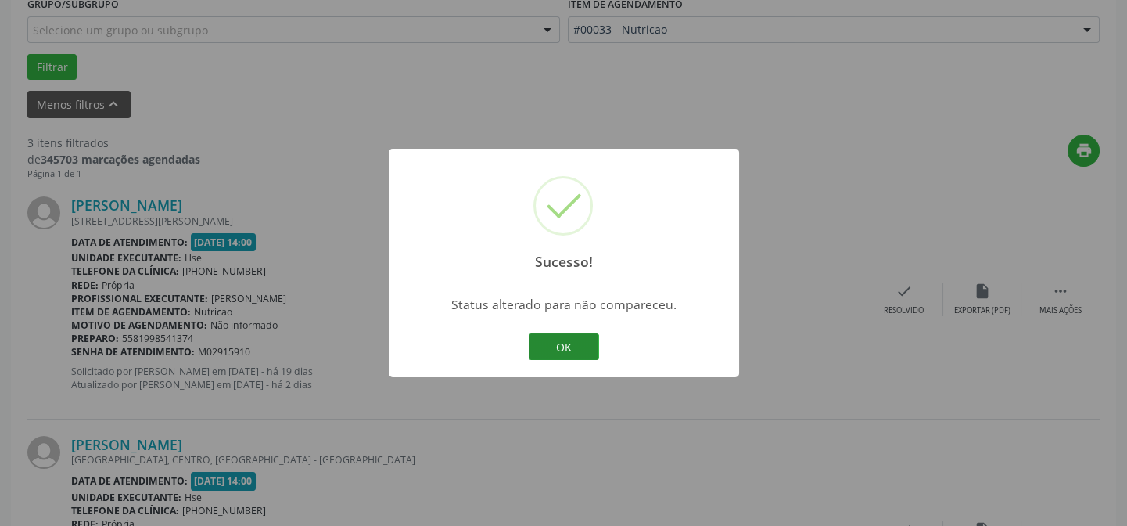
click at [546, 343] on button "OK" at bounding box center [564, 346] width 70 height 27
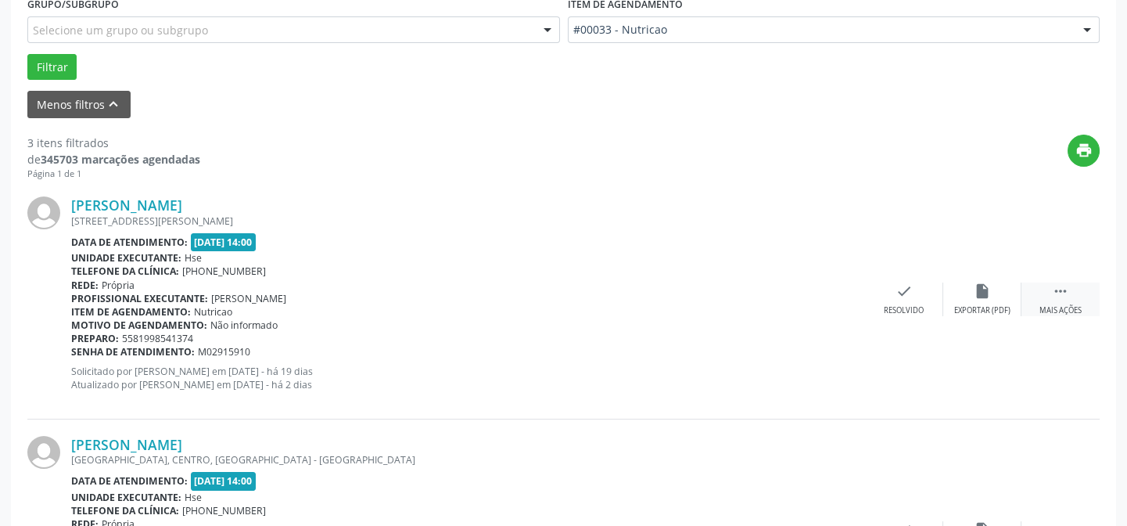
click at [1070, 298] on div " Mais ações" at bounding box center [1060, 299] width 78 height 34
click at [974, 298] on icon "alarm_off" at bounding box center [982, 290] width 17 height 17
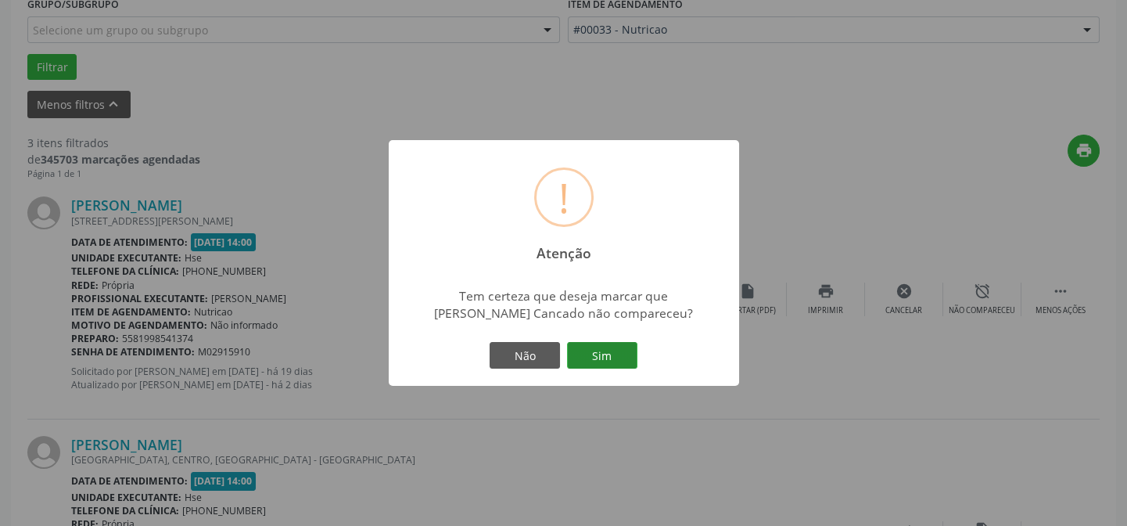
click at [605, 353] on button "Sim" at bounding box center [602, 355] width 70 height 27
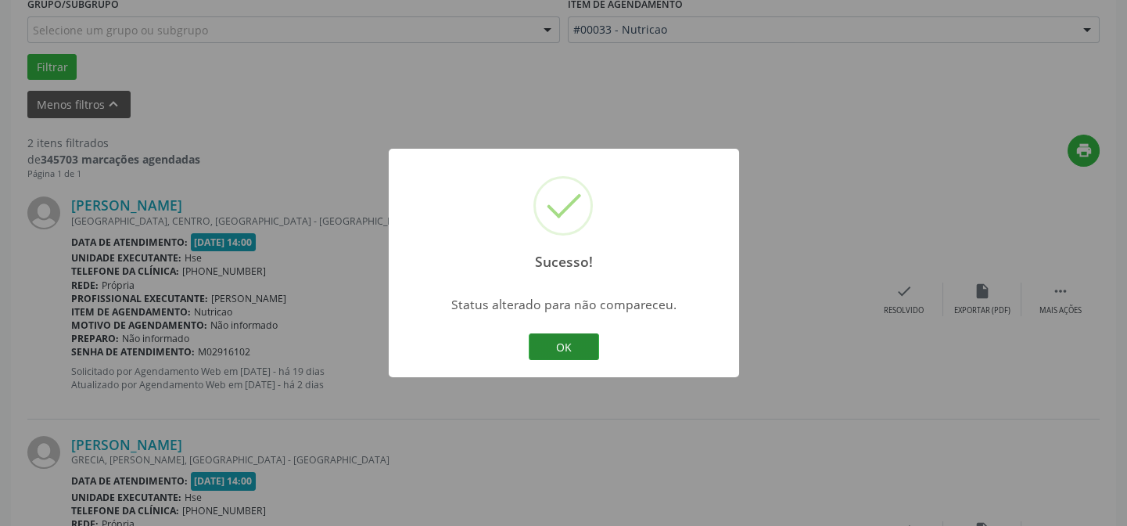
click at [579, 346] on button "OK" at bounding box center [564, 346] width 70 height 27
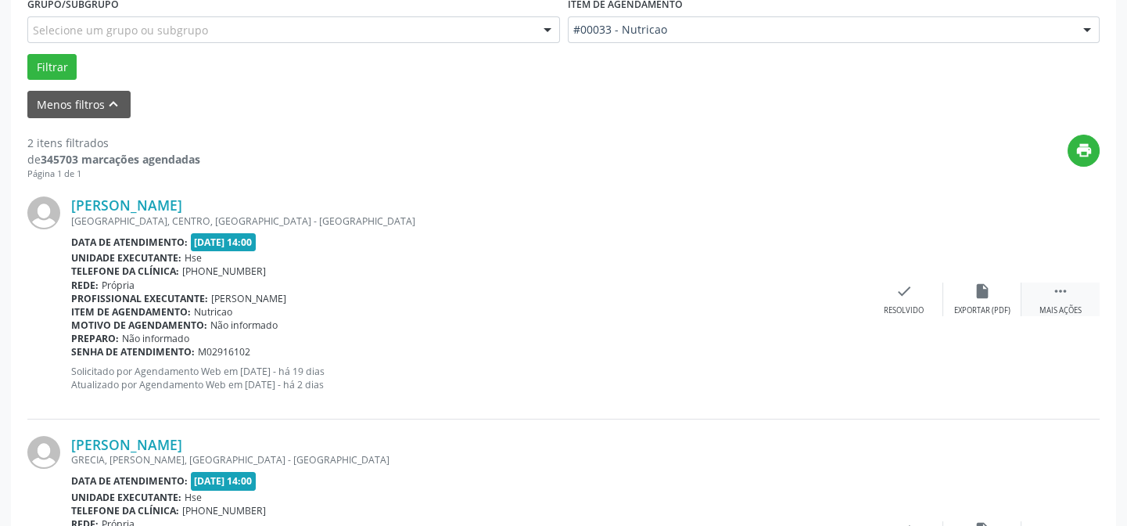
click at [1073, 289] on div " Mais ações" at bounding box center [1060, 299] width 78 height 34
click at [979, 301] on div "alarm_off Não compareceu" at bounding box center [982, 299] width 78 height 34
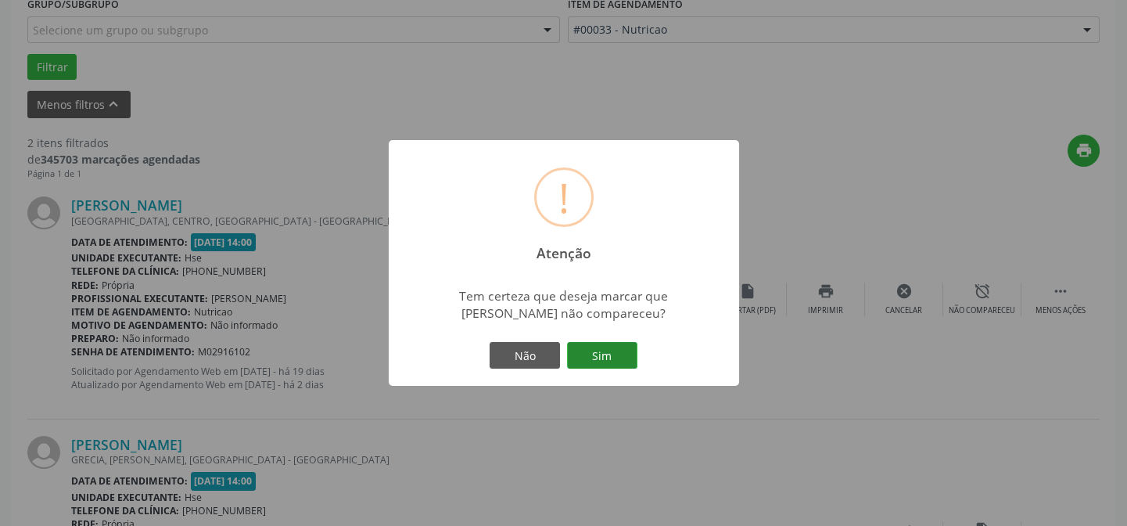
click at [614, 352] on button "Sim" at bounding box center [602, 355] width 70 height 27
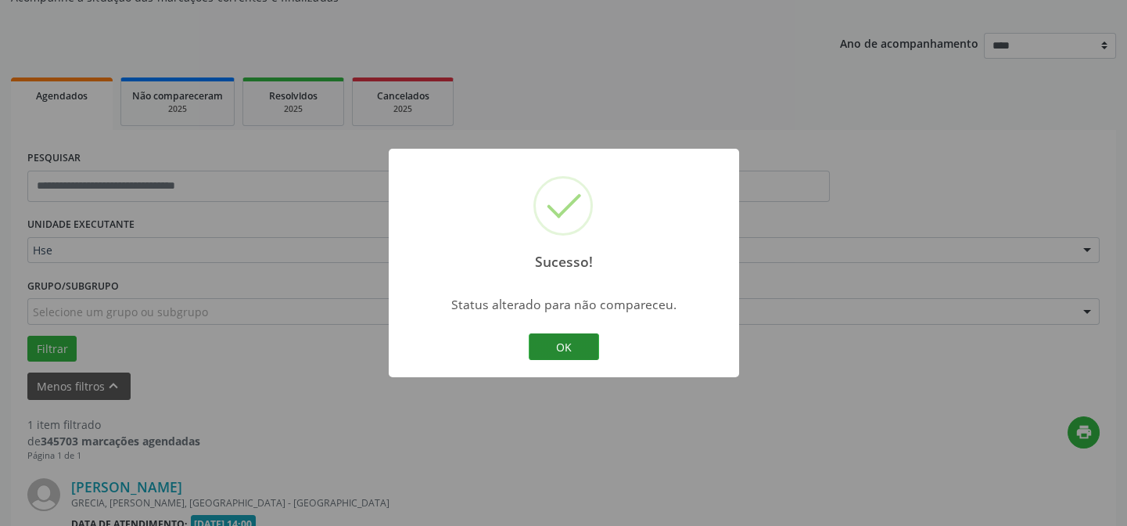
scroll to position [357, 0]
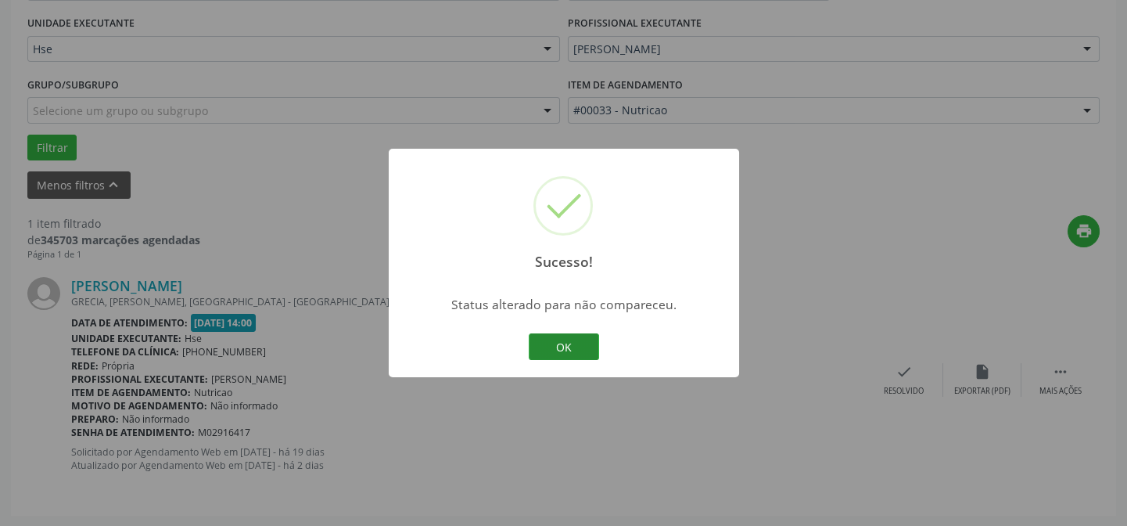
click at [544, 350] on button "OK" at bounding box center [564, 346] width 70 height 27
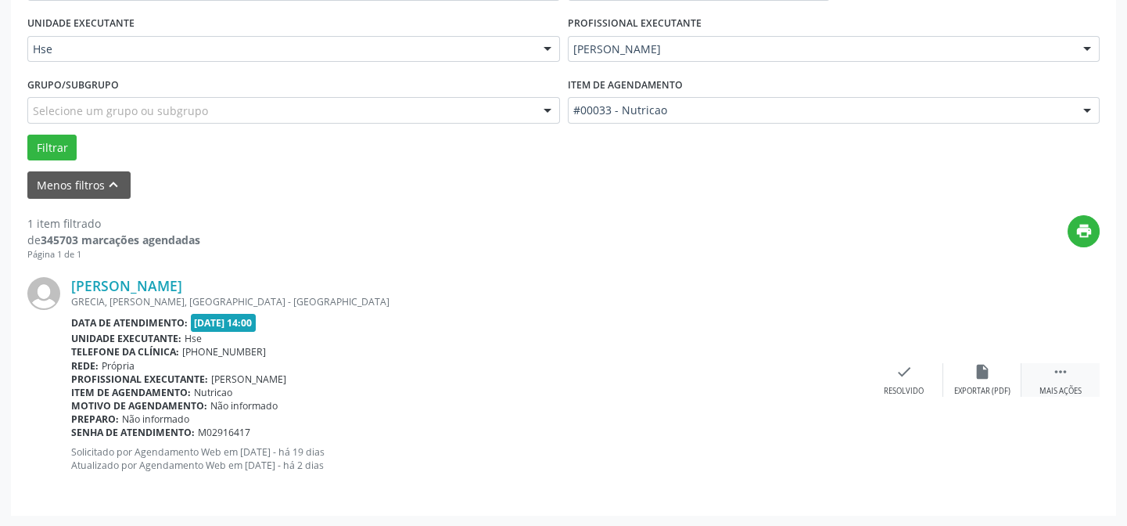
click at [1062, 375] on icon "" at bounding box center [1060, 371] width 17 height 17
click at [975, 363] on icon "alarm_off" at bounding box center [982, 371] width 17 height 17
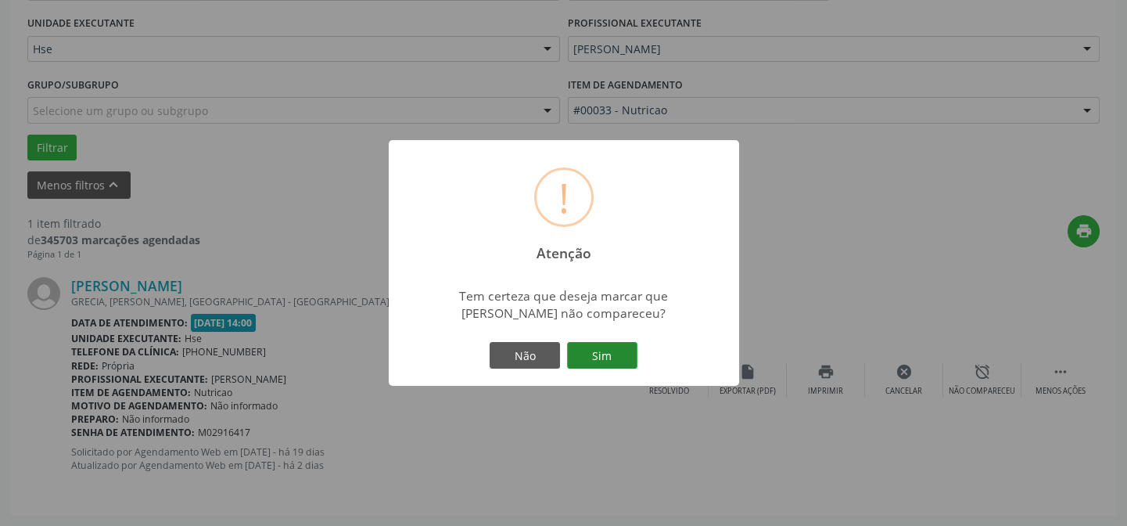
click at [603, 351] on button "Sim" at bounding box center [602, 355] width 70 height 27
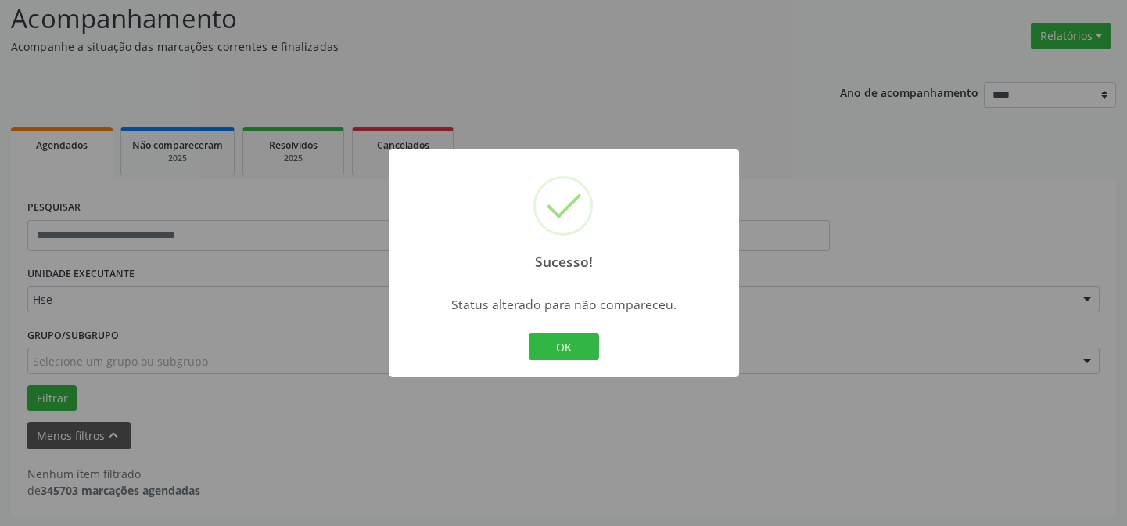
scroll to position [106, 0]
click at [548, 340] on button "OK" at bounding box center [564, 346] width 70 height 27
